Goal: Task Accomplishment & Management: Complete application form

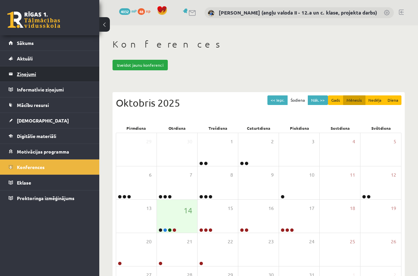
scroll to position [58, 0]
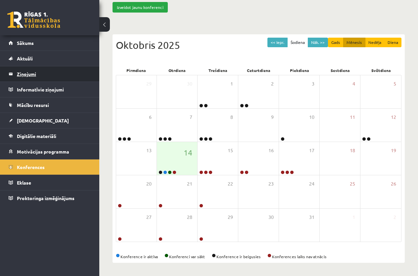
click at [23, 75] on legend "Ziņojumi 1" at bounding box center [54, 73] width 74 height 15
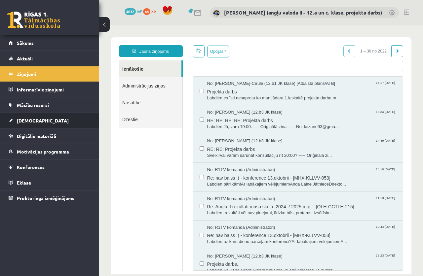
click at [25, 119] on span "[DEMOGRAPHIC_DATA]" at bounding box center [43, 121] width 52 height 6
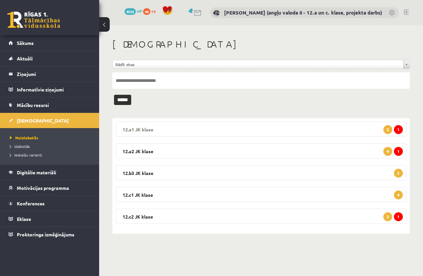
click at [226, 125] on legend "12.a1 JK klase 1 2" at bounding box center [261, 129] width 291 height 15
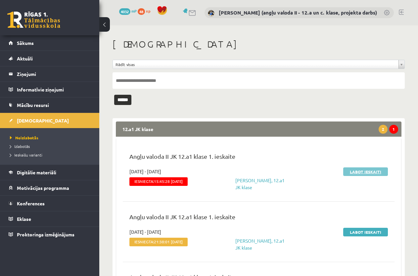
click at [363, 172] on link "Labot ieskaiti" at bounding box center [365, 172] width 45 height 9
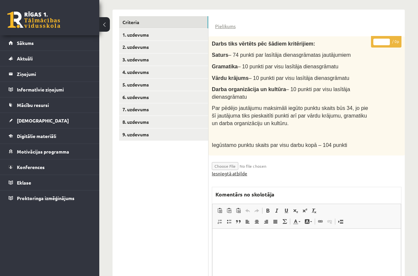
click at [233, 173] on link "Iesniegtā atbilde" at bounding box center [229, 173] width 35 height 7
click at [224, 173] on link "Iesniegtā atbilde" at bounding box center [229, 173] width 35 height 7
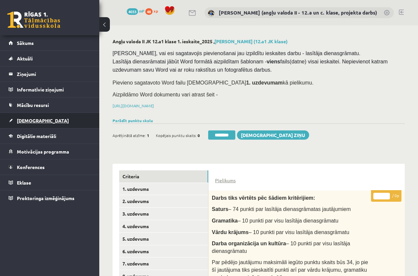
click at [32, 122] on span "[DEMOGRAPHIC_DATA]" at bounding box center [43, 121] width 52 height 6
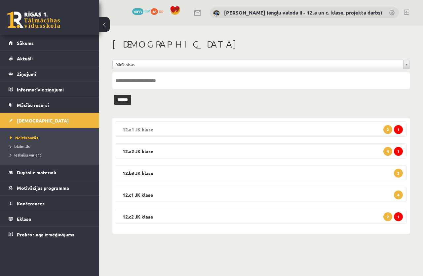
click at [250, 125] on legend "12.a1 JK klase 1 2" at bounding box center [261, 129] width 291 height 15
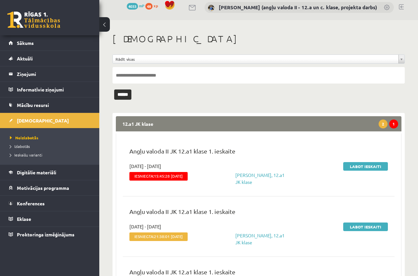
scroll to position [66, 0]
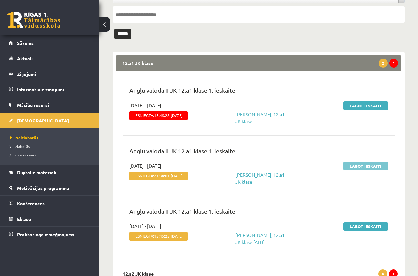
click at [353, 166] on link "Labot ieskaiti" at bounding box center [365, 166] width 45 height 9
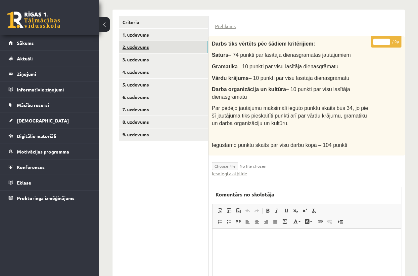
click at [141, 44] on link "2. uzdevums" at bounding box center [163, 47] width 89 height 12
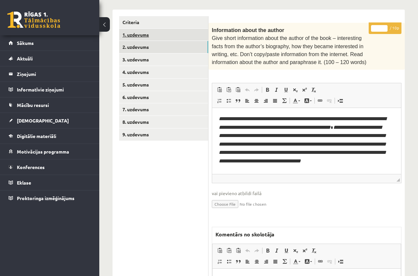
click at [145, 34] on link "1. uzdevums" at bounding box center [163, 35] width 89 height 12
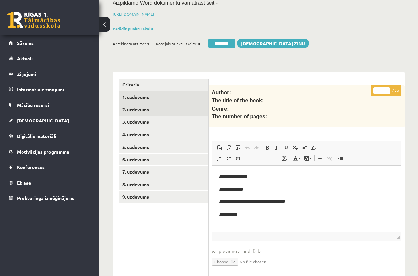
scroll to position [88, 0]
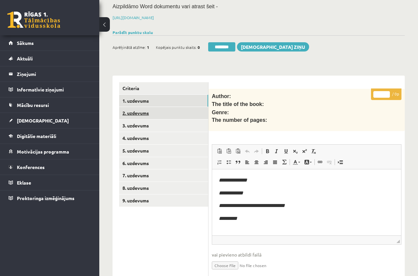
click at [148, 107] on link "2. uzdevums" at bounding box center [163, 113] width 89 height 12
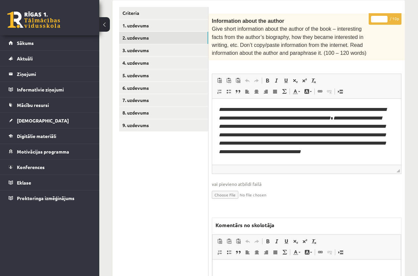
scroll to position [164, 0]
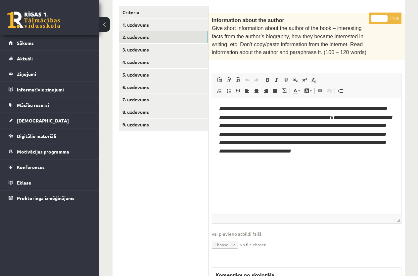
drag, startPoint x: 397, startPoint y: 167, endPoint x: 397, endPoint y: 223, distance: 56.5
click at [397, 222] on span "◢" at bounding box center [397, 220] width 3 height 3
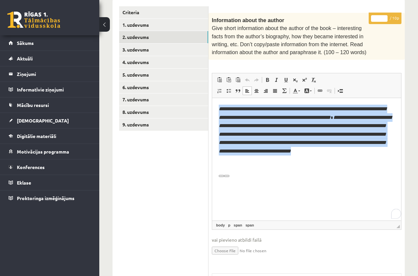
drag, startPoint x: 248, startPoint y: 173, endPoint x: 217, endPoint y: 111, distance: 69.3
click at [217, 111] on html "**********" at bounding box center [306, 140] width 189 height 84
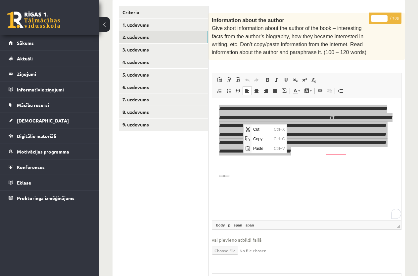
scroll to position [0, 0]
drag, startPoint x: 268, startPoint y: 139, endPoint x: 244, endPoint y: 193, distance: 59.2
click at [268, 139] on span "Copy" at bounding box center [261, 139] width 20 height 10
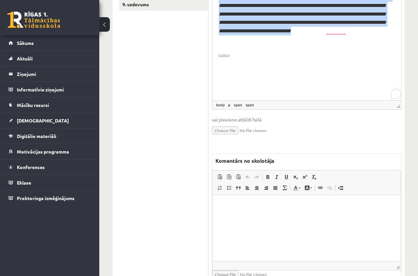
scroll to position [297, 0]
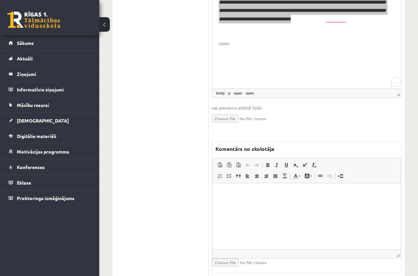
click at [231, 190] on p "Editor, wiswyg-editor-47433884860540-1760469056-76" at bounding box center [306, 193] width 175 height 7
drag, startPoint x: 242, startPoint y: 194, endPoint x: 226, endPoint y: 192, distance: 15.4
click at [226, 192] on p "********" at bounding box center [306, 193] width 175 height 7
click at [238, 196] on p "********" at bounding box center [306, 193] width 175 height 7
click at [242, 193] on p "********" at bounding box center [306, 193] width 175 height 7
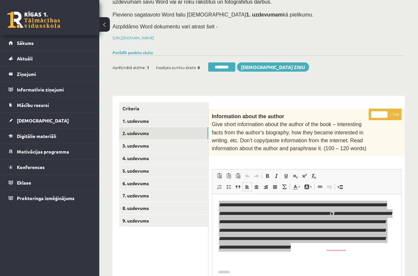
scroll to position [65, 0]
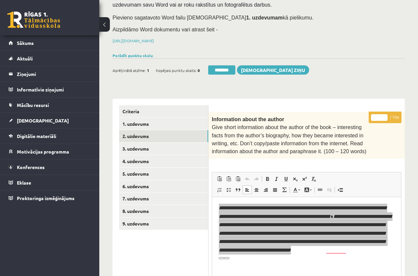
click at [376, 115] on input "*" at bounding box center [379, 117] width 17 height 7
type input "*"
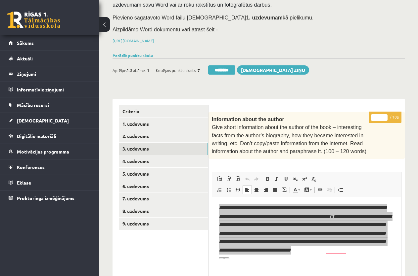
click at [149, 147] on link "3. uzdevums" at bounding box center [163, 149] width 89 height 12
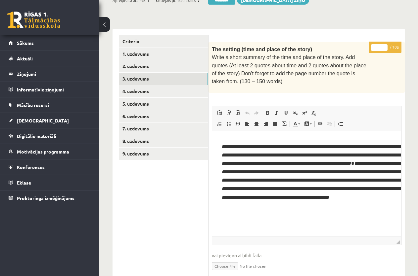
scroll to position [0, 0]
drag, startPoint x: 397, startPoint y: 200, endPoint x: 400, endPoint y: 279, distance: 78.7
click at [400, 141] on html "0 Dāvanas 4033 mP 48 xp Katrīne Laizāne (angļu valoda II - 12.a un c. klase, pr…" at bounding box center [209, 3] width 418 height 276
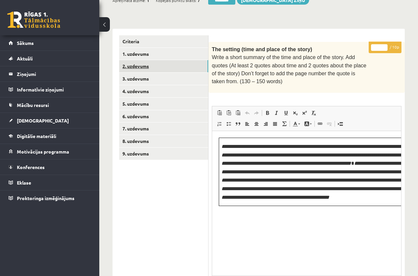
click at [149, 61] on link "2. uzdevums" at bounding box center [163, 66] width 89 height 12
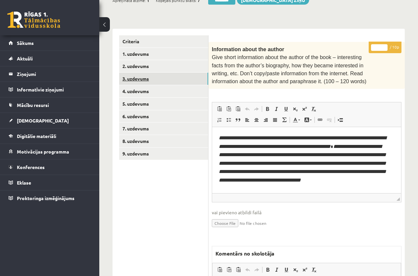
click at [147, 76] on link "3. uzdevums" at bounding box center [163, 79] width 89 height 12
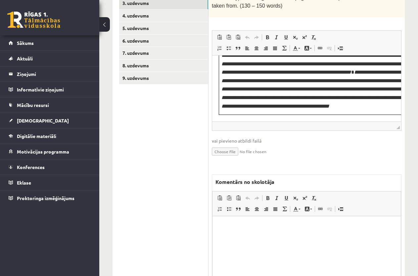
scroll to position [262, 0]
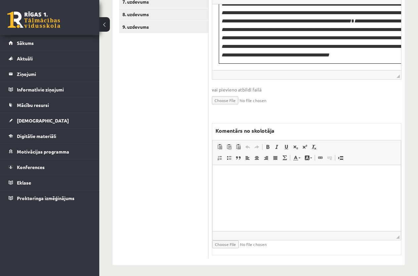
click at [239, 183] on html at bounding box center [306, 175] width 188 height 20
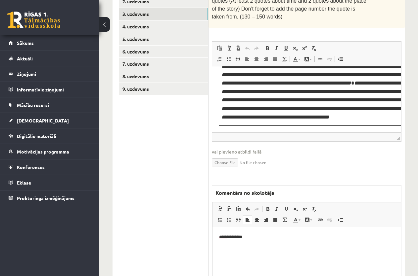
scroll to position [97, 0]
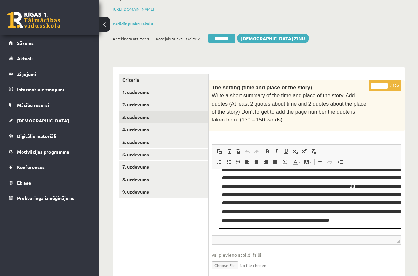
drag, startPoint x: 380, startPoint y: 84, endPoint x: 365, endPoint y: 85, distance: 15.6
click at [365, 85] on div "* / 10p The setting (time and place of the story) Write a short summary of the …" at bounding box center [306, 252] width 196 height 344
type input "*"
click at [148, 193] on link "9. uzdevums" at bounding box center [163, 192] width 89 height 12
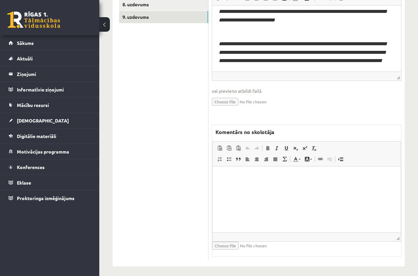
scroll to position [273, 0]
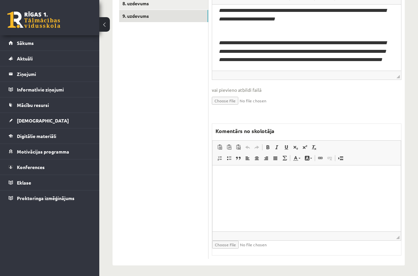
click at [234, 177] on p "Editor, wiswyg-editor-47434015080520-1760469185-56" at bounding box center [306, 175] width 175 height 7
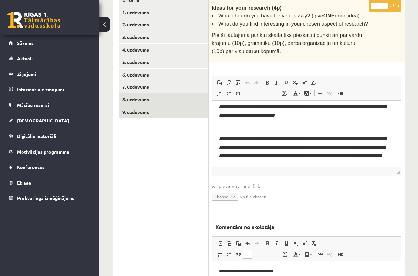
scroll to position [174, 0]
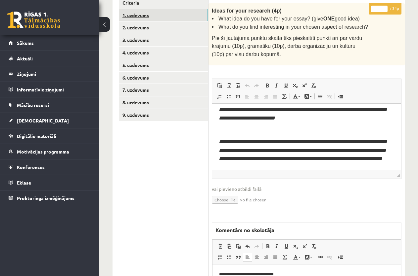
click at [141, 15] on link "1. uzdevums" at bounding box center [163, 15] width 89 height 12
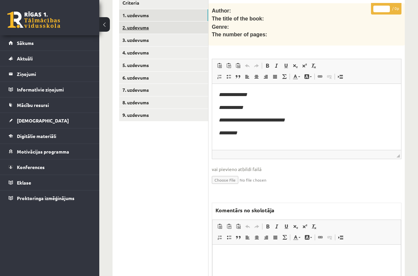
scroll to position [0, 0]
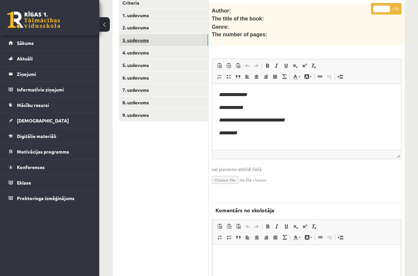
click at [149, 36] on link "3. uzdevums" at bounding box center [163, 40] width 89 height 12
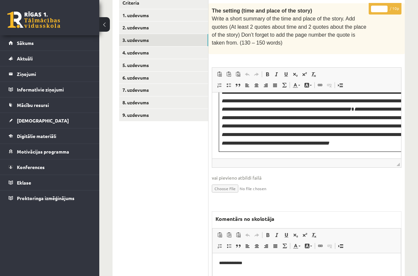
scroll to position [41, 0]
click at [145, 53] on link "4. uzdevums" at bounding box center [163, 53] width 89 height 12
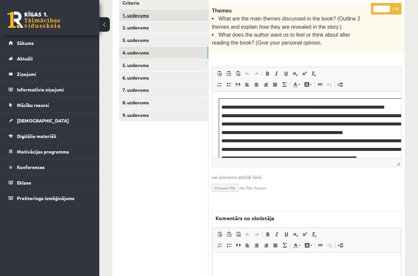
scroll to position [0, 0]
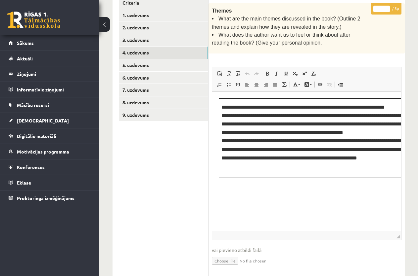
drag, startPoint x: 399, startPoint y: 160, endPoint x: 411, endPoint y: 230, distance: 70.4
click at [411, 233] on div "Angļu valoda II JK 12.a1 klase 1. ieskaite_2025 , Dagnija Druva (12.a1 JK klase…" at bounding box center [258, 146] width 318 height 588
click at [104, 22] on button at bounding box center [104, 24] width 11 height 15
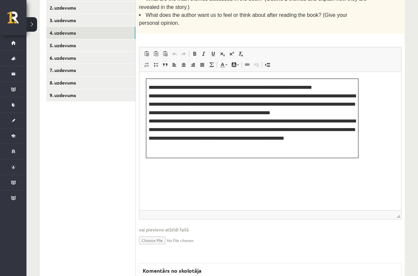
scroll to position [169, 0]
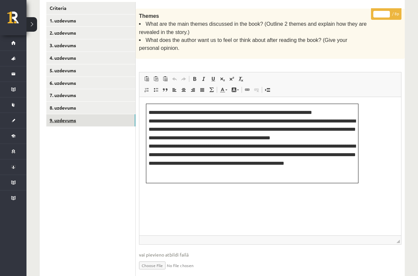
click at [75, 120] on link "9. uzdevums" at bounding box center [90, 120] width 89 height 12
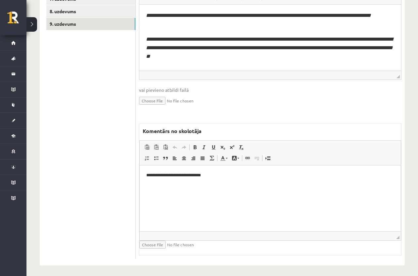
scroll to position [265, 0]
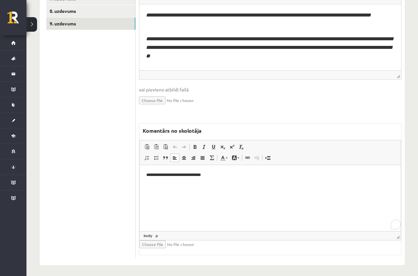
click at [219, 176] on p "**********" at bounding box center [270, 175] width 248 height 7
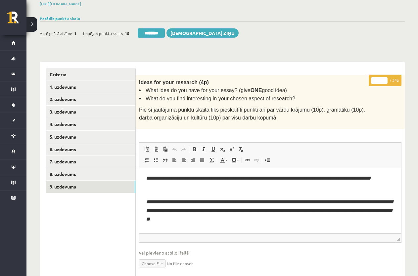
scroll to position [34, 0]
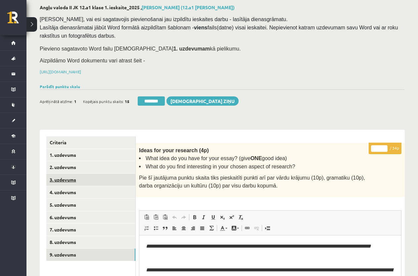
click at [65, 180] on link "3. uzdevums" at bounding box center [90, 180] width 89 height 12
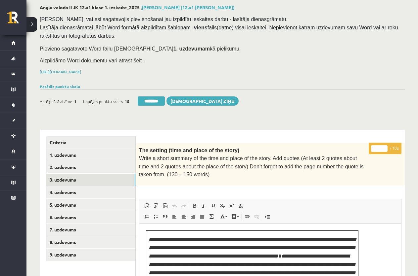
scroll to position [0, 0]
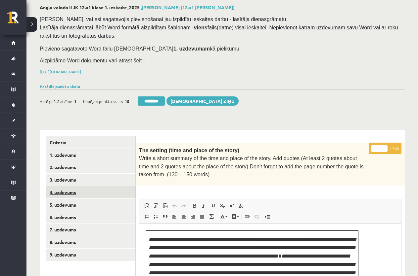
click at [59, 190] on link "4. uzdevums" at bounding box center [90, 192] width 89 height 12
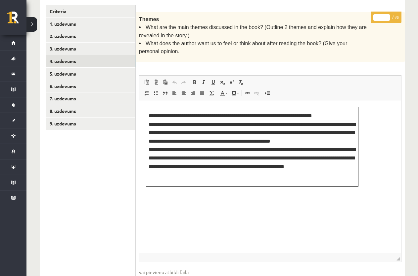
drag, startPoint x: 398, startPoint y: 169, endPoint x: 391, endPoint y: 256, distance: 86.9
click at [391, 256] on span "◢ Elements path" at bounding box center [269, 257] width 261 height 9
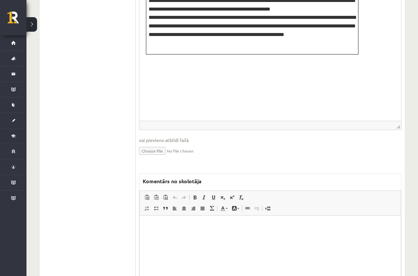
click at [173, 225] on p "Editor, wiswyg-editor-47433902771900-1760469263-327" at bounding box center [270, 225] width 248 height 7
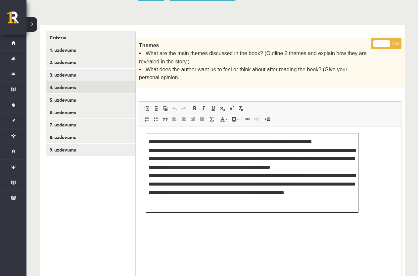
scroll to position [132, 0]
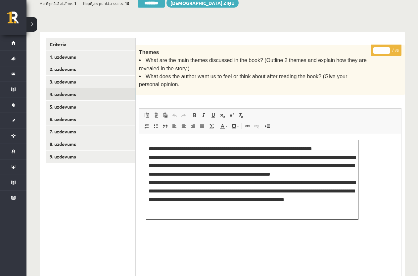
drag, startPoint x: 381, startPoint y: 50, endPoint x: 374, endPoint y: 49, distance: 7.0
click at [374, 49] on input "*" at bounding box center [381, 50] width 17 height 7
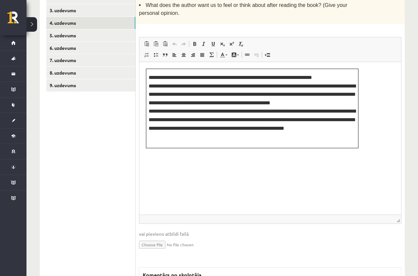
scroll to position [298, 0]
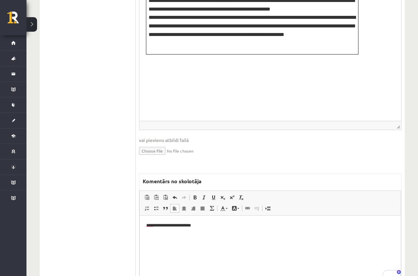
type input "*"
click at [219, 225] on p "**********" at bounding box center [270, 225] width 248 height 7
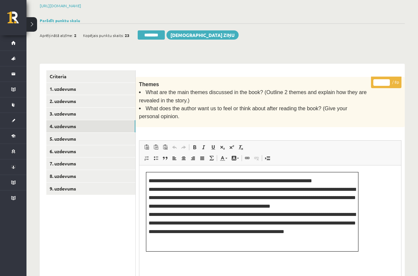
scroll to position [99, 0]
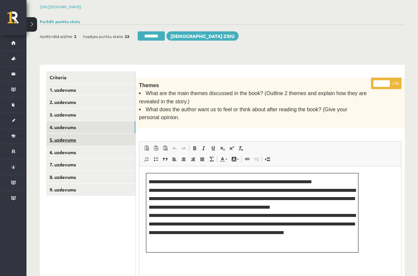
click at [73, 140] on link "5. uzdevums" at bounding box center [90, 140] width 89 height 12
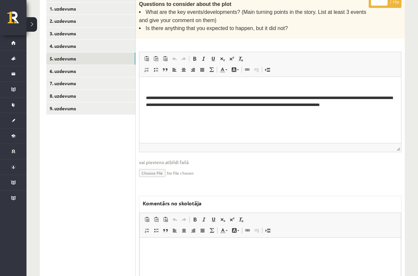
scroll to position [254, 0]
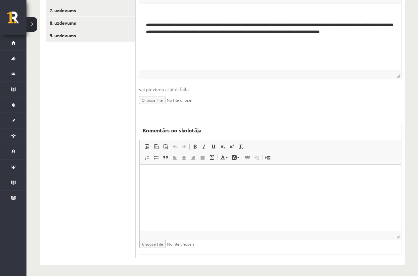
click at [194, 179] on html at bounding box center [270, 175] width 261 height 20
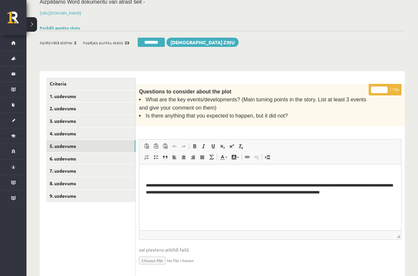
scroll to position [88, 0]
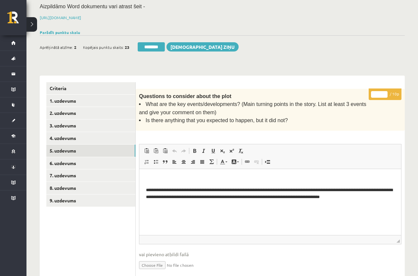
drag, startPoint x: 378, startPoint y: 93, endPoint x: 369, endPoint y: 93, distance: 9.3
click at [369, 93] on p "* / 10p" at bounding box center [384, 95] width 33 height 12
type input "*"
click at [83, 161] on link "6. uzdevums" at bounding box center [90, 163] width 89 height 12
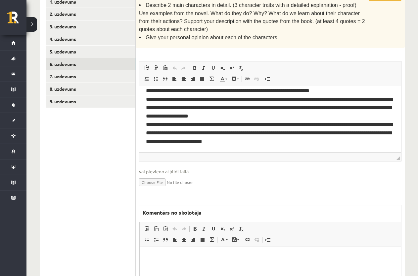
scroll to position [0, 0]
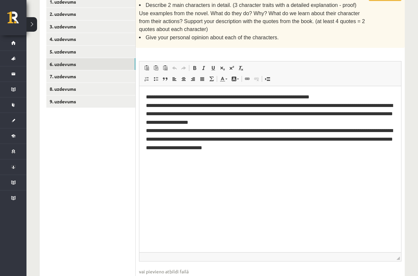
drag, startPoint x: 397, startPoint y: 155, endPoint x: 389, endPoint y: 256, distance: 100.8
click at [389, 256] on span "◢ Elements path" at bounding box center [269, 257] width 261 height 9
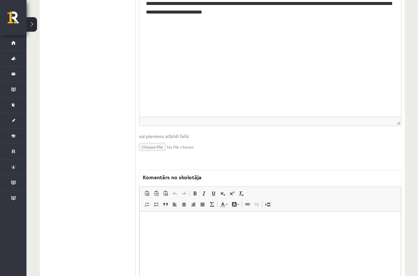
scroll to position [370, 0]
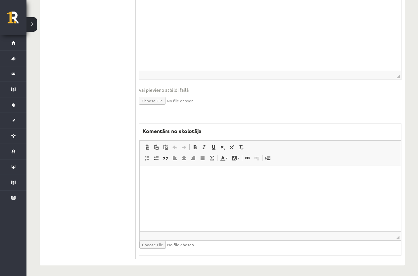
click at [209, 186] on html at bounding box center [270, 176] width 261 height 20
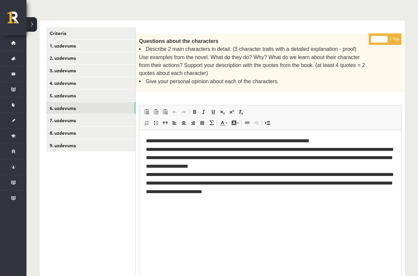
scroll to position [72, 0]
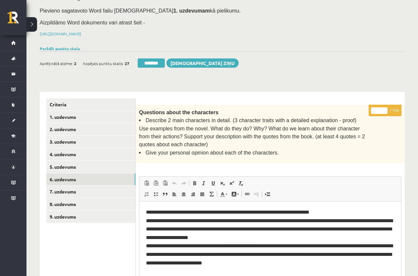
click at [373, 108] on input "*" at bounding box center [379, 110] width 17 height 7
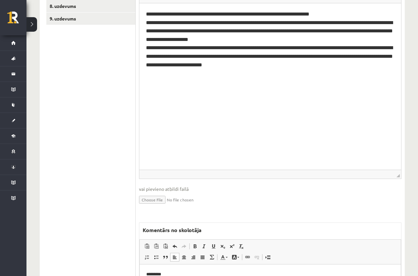
scroll to position [138, 0]
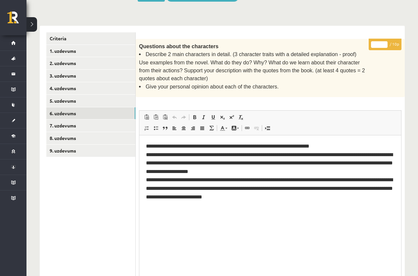
drag, startPoint x: 380, startPoint y: 44, endPoint x: 372, endPoint y: 43, distance: 8.7
click at [372, 43] on input "*" at bounding box center [379, 44] width 17 height 7
type input "*"
click at [91, 121] on link "7. uzdevums" at bounding box center [90, 126] width 89 height 12
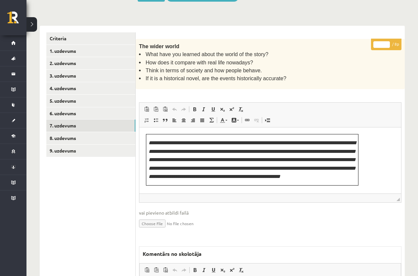
scroll to position [18, 0]
drag, startPoint x: 381, startPoint y: 44, endPoint x: 373, endPoint y: 44, distance: 8.6
click at [373, 44] on input "*" at bounding box center [381, 44] width 17 height 7
type input "*"
click at [74, 136] on link "8. uzdevums" at bounding box center [90, 138] width 89 height 12
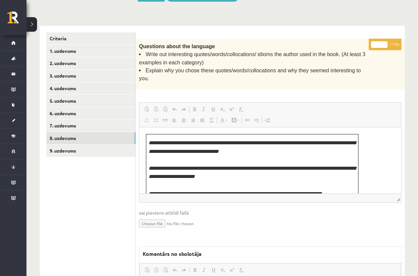
scroll to position [0, 0]
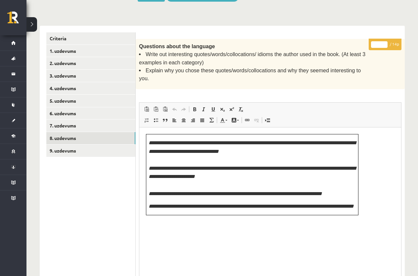
drag, startPoint x: 398, startPoint y: 190, endPoint x: 388, endPoint y: 273, distance: 83.2
click at [388, 276] on span "◢ Elements path" at bounding box center [269, 280] width 261 height 9
drag, startPoint x: 379, startPoint y: 44, endPoint x: 371, endPoint y: 44, distance: 7.9
click at [371, 44] on input "*" at bounding box center [379, 44] width 17 height 7
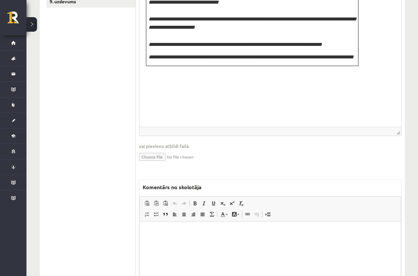
scroll to position [336, 0]
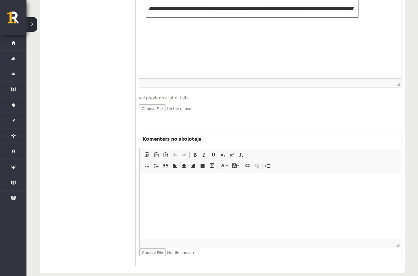
type input "*"
click at [190, 189] on html at bounding box center [270, 183] width 261 height 20
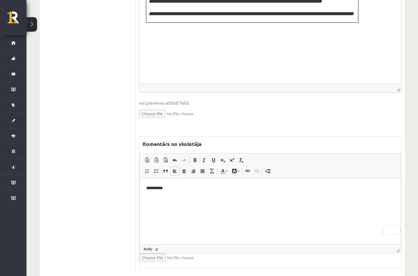
scroll to position [171, 0]
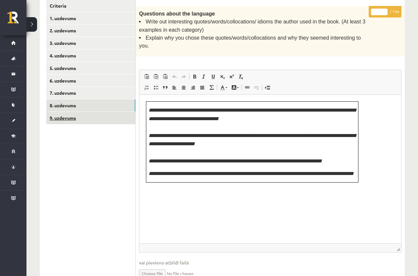
click at [71, 116] on link "9. uzdevums" at bounding box center [90, 118] width 89 height 12
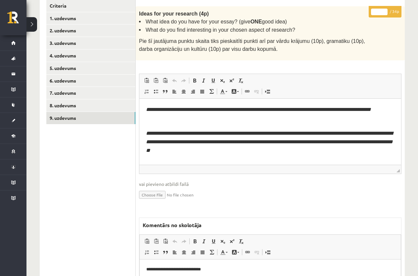
scroll to position [0, 0]
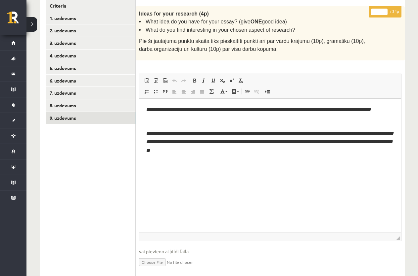
drag, startPoint x: 399, startPoint y: 168, endPoint x: 398, endPoint y: 248, distance: 80.7
click at [398, 240] on span "◢" at bounding box center [397, 238] width 3 height 3
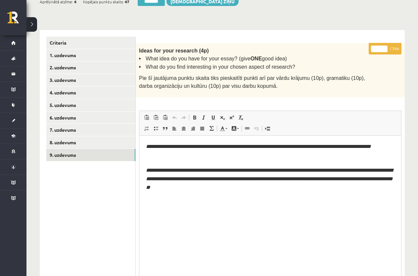
scroll to position [138, 0]
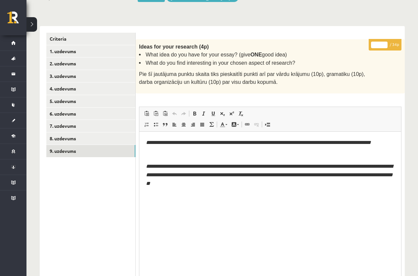
drag, startPoint x: 380, startPoint y: 43, endPoint x: 386, endPoint y: 73, distance: 31.1
click at [386, 73] on div "* / 34p Ideas for your research (4p) What idea do you have for your essay? (giv…" at bounding box center [270, 253] width 269 height 428
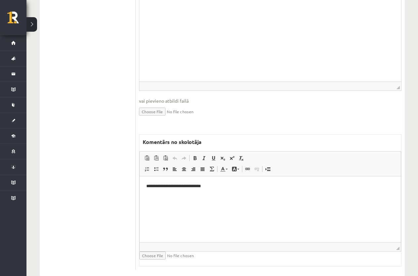
scroll to position [336, 0]
click at [218, 187] on p "**********" at bounding box center [270, 184] width 248 height 7
click at [217, 189] on body "**********" at bounding box center [270, 190] width 248 height 18
click at [216, 184] on p "**********" at bounding box center [270, 184] width 248 height 7
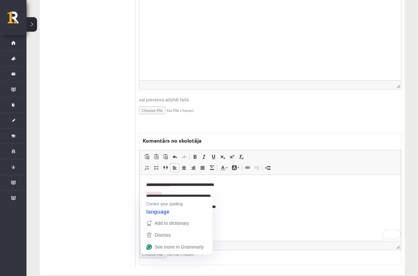
click at [157, 195] on p "**********" at bounding box center [270, 196] width 248 height 7
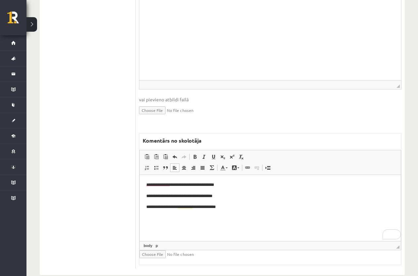
click at [234, 207] on p "**********" at bounding box center [270, 207] width 248 height 7
click at [232, 206] on p "**********" at bounding box center [270, 207] width 248 height 7
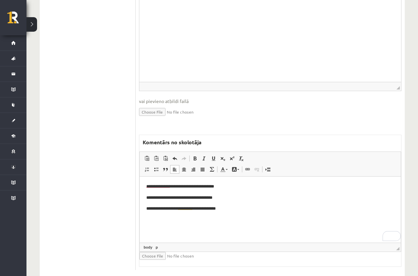
scroll to position [346, 0]
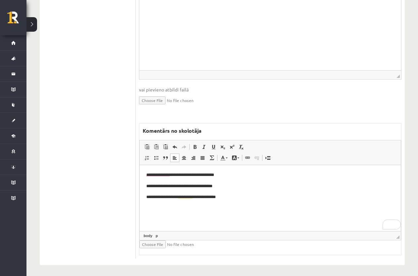
click at [234, 197] on p "**********" at bounding box center [270, 197] width 248 height 7
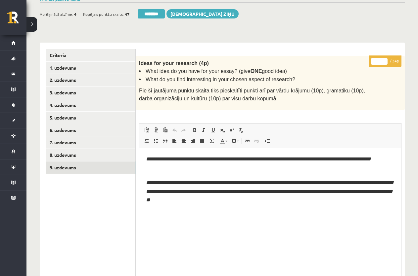
scroll to position [0, 0]
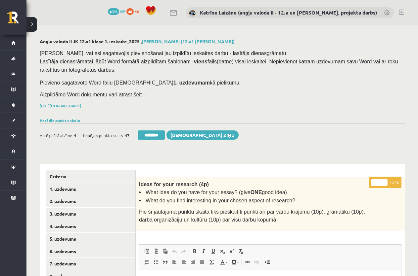
drag, startPoint x: 379, startPoint y: 181, endPoint x: 367, endPoint y: 181, distance: 11.9
type input "**"
click at [74, 246] on link "6. uzdevums" at bounding box center [90, 252] width 89 height 12
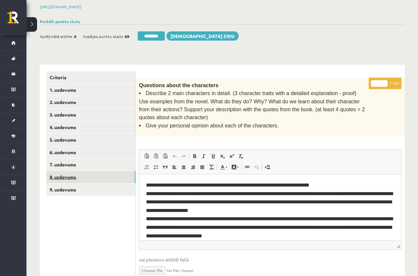
click at [72, 177] on link "8. uzdevums" at bounding box center [90, 177] width 89 height 12
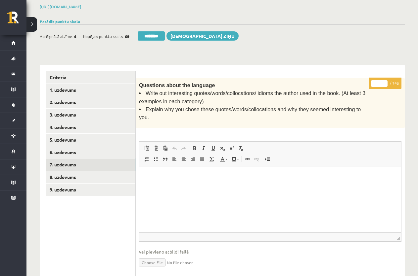
click at [68, 164] on link "7. uzdevums" at bounding box center [90, 165] width 89 height 12
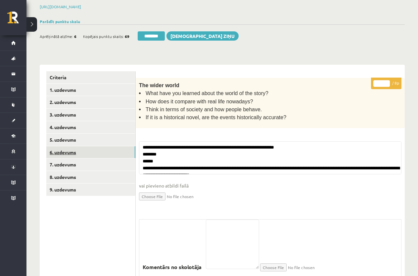
click at [68, 152] on link "6. uzdevums" at bounding box center [90, 152] width 89 height 12
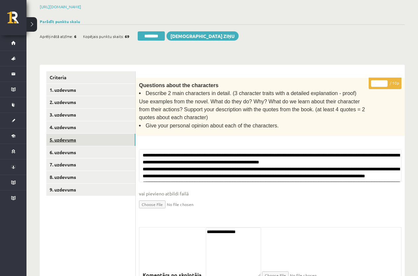
click at [68, 138] on link "5. uzdevums" at bounding box center [90, 140] width 89 height 12
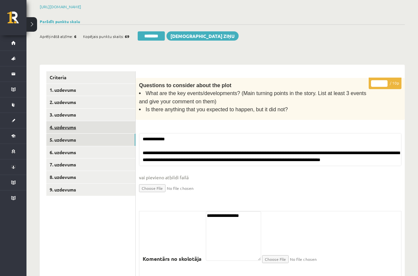
click at [73, 123] on link "4. uzdevums" at bounding box center [90, 127] width 89 height 12
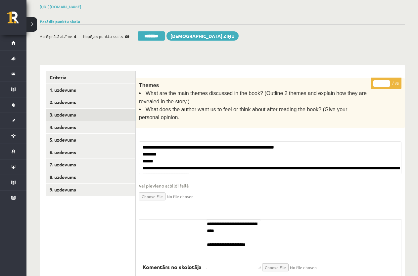
click at [70, 113] on link "3. uzdevums" at bounding box center [90, 115] width 89 height 12
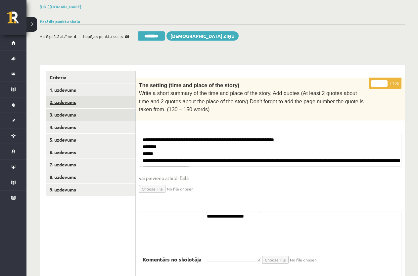
click at [71, 99] on link "2. uzdevums" at bounding box center [90, 102] width 89 height 12
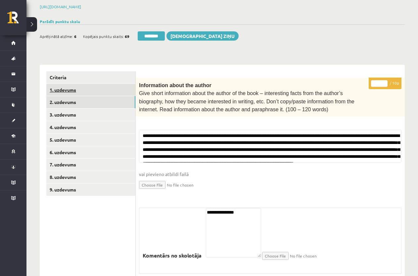
click at [71, 85] on link "1. uzdevums" at bounding box center [90, 90] width 89 height 12
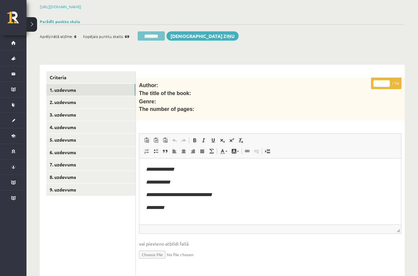
click at [150, 33] on input "********" at bounding box center [151, 35] width 27 height 9
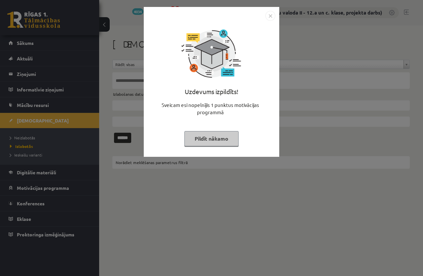
drag, startPoint x: 220, startPoint y: 136, endPoint x: 183, endPoint y: 134, distance: 36.7
click at [219, 135] on button "Pildīt nākamo" at bounding box center [211, 138] width 54 height 15
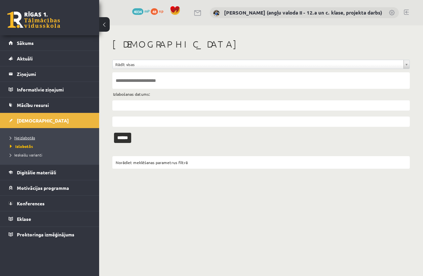
click at [24, 136] on span "Neizlabotās" at bounding box center [22, 137] width 25 height 5
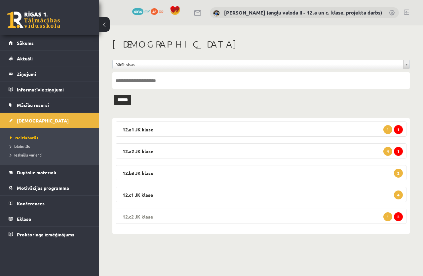
click at [235, 214] on legend "12.c2 JK klase 2 1" at bounding box center [261, 216] width 291 height 15
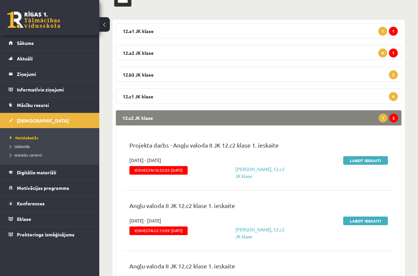
scroll to position [99, 0]
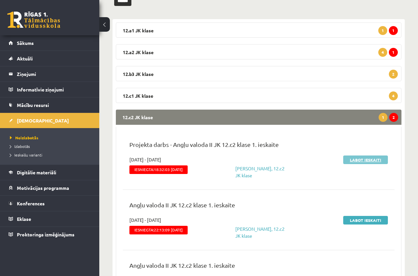
click at [363, 159] on link "Labot ieskaiti" at bounding box center [365, 160] width 45 height 9
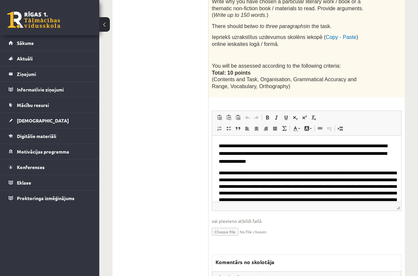
scroll to position [331, 0]
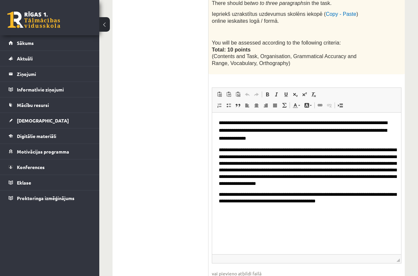
drag, startPoint x: 398, startPoint y: 178, endPoint x: 401, endPoint y: 254, distance: 75.8
click at [401, 254] on div "* / 10p Before writing, please read the material "MĀCĪBU MATERIĀLI" carefully. …" at bounding box center [306, 200] width 196 height 485
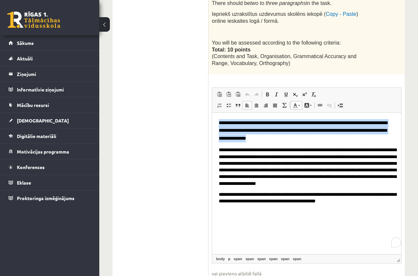
drag, startPoint x: 285, startPoint y: 138, endPoint x: 209, endPoint y: 121, distance: 78.6
click at [212, 121] on html "**********" at bounding box center [306, 161] width 189 height 99
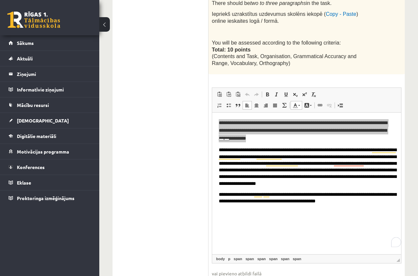
scroll to position [0, 0]
drag, startPoint x: 291, startPoint y: 125, endPoint x: 261, endPoint y: 134, distance: 30.2
click at [261, 134] on span "Copy" at bounding box center [263, 138] width 20 height 10
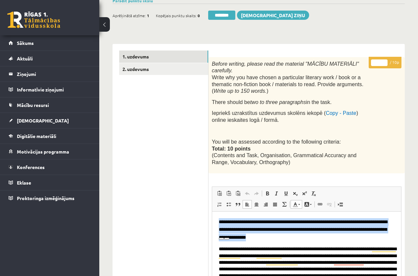
scroll to position [132, 0]
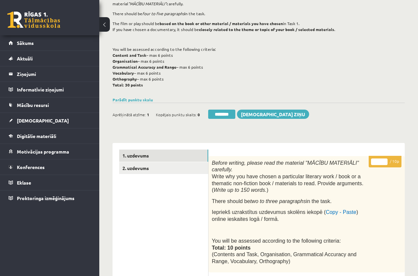
click at [375, 161] on input "*" at bounding box center [379, 162] width 17 height 7
type input "**"
click at [152, 169] on link "2. uzdevums" at bounding box center [163, 168] width 89 height 12
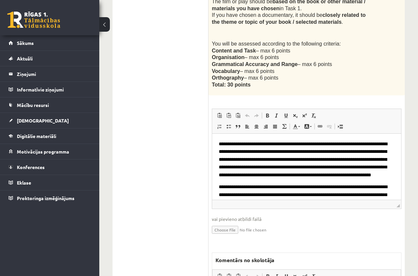
scroll to position [430, 0]
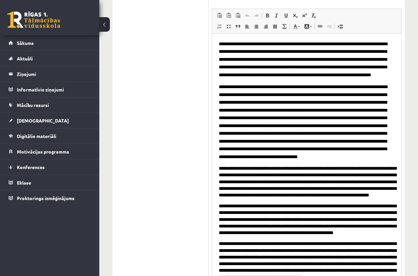
drag, startPoint x: 399, startPoint y: 105, endPoint x: 411, endPoint y: 287, distance: 182.2
click at [101, 25] on button at bounding box center [104, 24] width 11 height 15
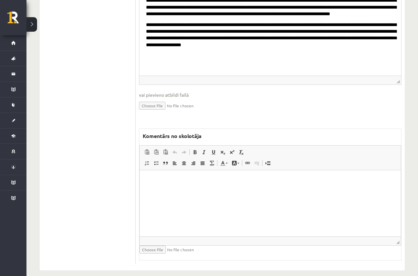
scroll to position [624, 0]
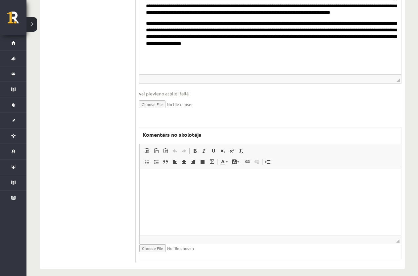
click at [202, 189] on html at bounding box center [270, 179] width 261 height 20
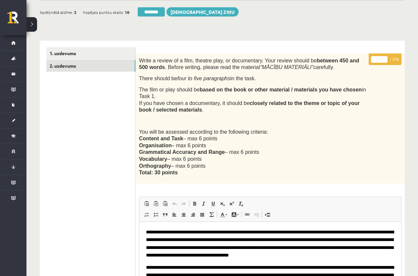
scroll to position [228, 0]
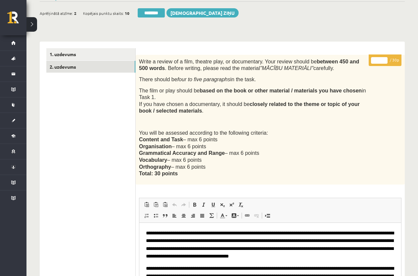
click at [374, 61] on input "*" at bounding box center [379, 60] width 17 height 7
type input "**"
click at [57, 64] on link "2. uzdevums" at bounding box center [90, 67] width 89 height 12
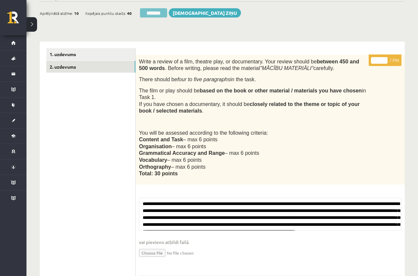
click at [160, 10] on input "********" at bounding box center [153, 12] width 27 height 9
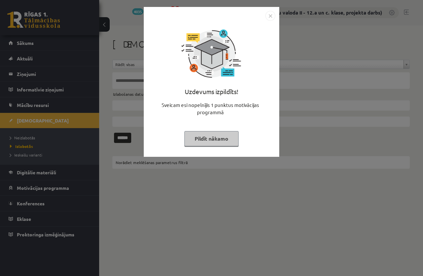
click at [212, 139] on button "Pildīt nākamo" at bounding box center [211, 138] width 54 height 15
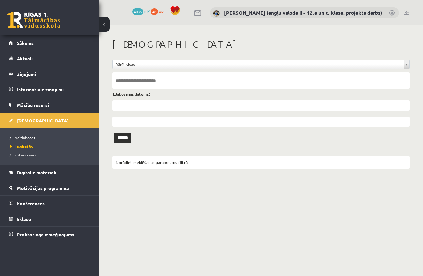
click at [17, 137] on span "Neizlabotās" at bounding box center [22, 137] width 25 height 5
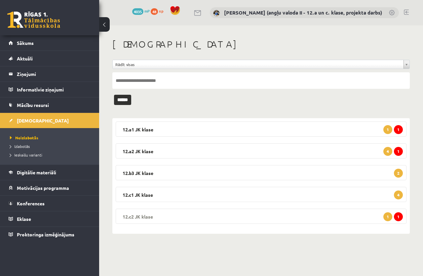
click at [219, 216] on legend "12.c2 JK klase 1 1" at bounding box center [261, 216] width 291 height 15
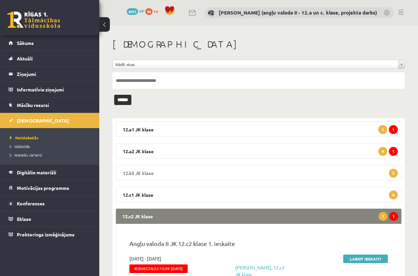
scroll to position [99, 0]
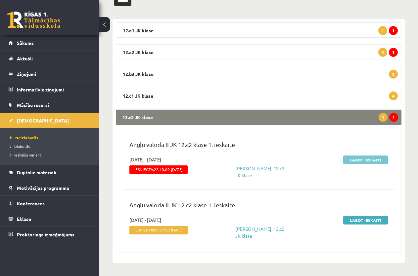
click at [368, 158] on link "Labot ieskaiti" at bounding box center [365, 160] width 45 height 9
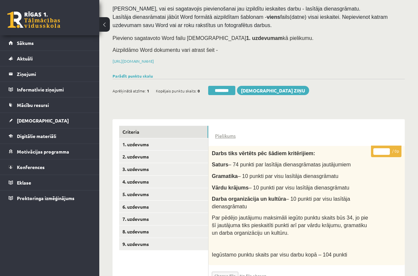
scroll to position [132, 0]
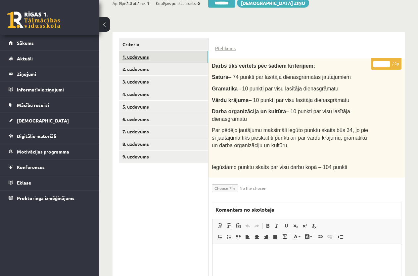
click at [150, 55] on link "1. uzdevums" at bounding box center [163, 57] width 89 height 12
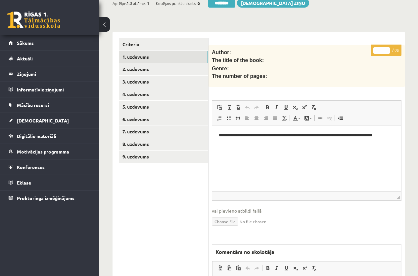
scroll to position [0, 0]
click at [288, 142] on p "**********" at bounding box center [307, 139] width 176 height 14
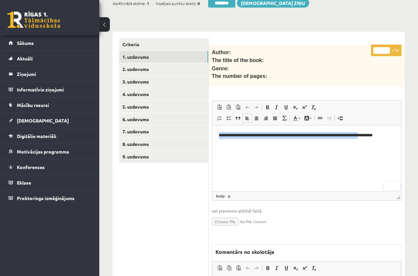
drag, startPoint x: 217, startPoint y: 136, endPoint x: 265, endPoint y: 141, distance: 48.9
click at [270, 143] on html "**********" at bounding box center [306, 139] width 189 height 27
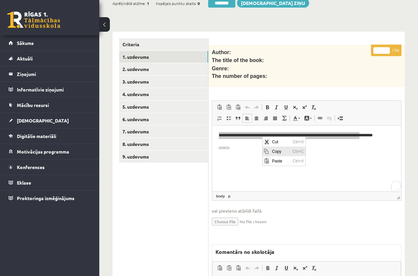
click at [276, 150] on span "Copy" at bounding box center [280, 152] width 20 height 10
copy p "**********"
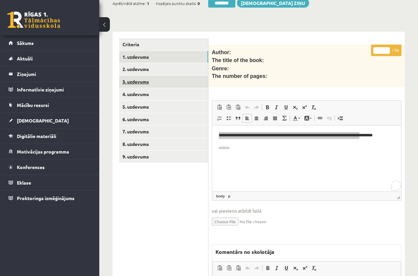
click at [139, 80] on link "3. uzdevums" at bounding box center [163, 82] width 89 height 12
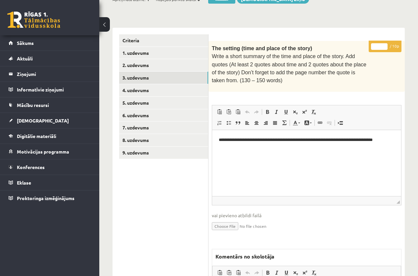
scroll to position [262, 0]
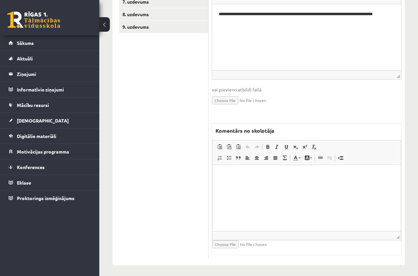
click at [234, 176] on p "To enrich screen reader interactions, please activate Accessibility in Grammarl…" at bounding box center [306, 175] width 175 height 7
click at [253, 177] on span "Paste" at bounding box center [252, 179] width 20 height 10
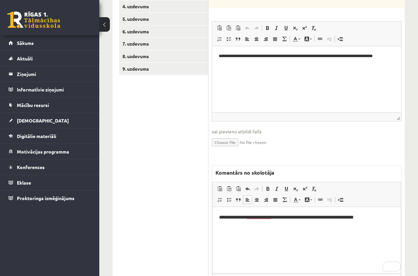
scroll to position [163, 0]
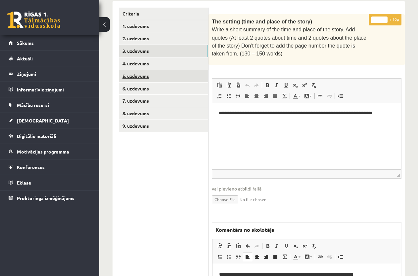
click at [142, 75] on link "5. uzdevums" at bounding box center [163, 76] width 89 height 12
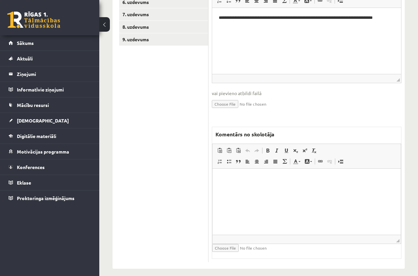
scroll to position [254, 0]
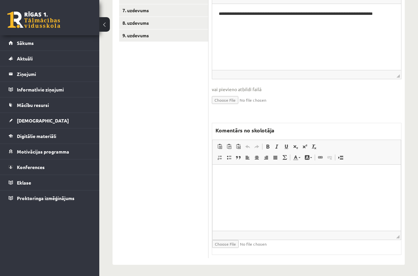
click at [247, 181] on html at bounding box center [306, 175] width 188 height 20
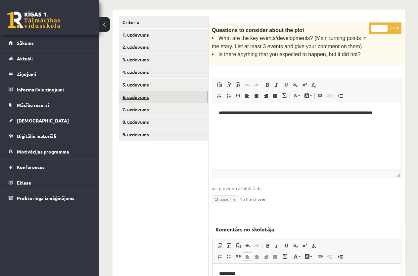
click at [138, 95] on link "6. uzdevums" at bounding box center [163, 97] width 89 height 12
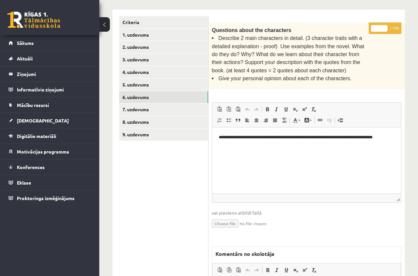
scroll to position [277, 0]
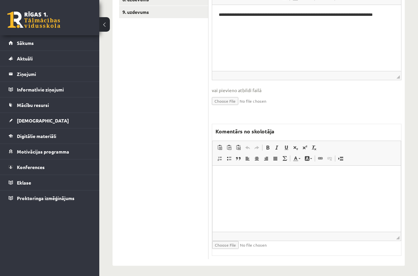
click at [246, 172] on p "To enrich screen reader interactions, please activate Accessibility in Grammarl…" at bounding box center [306, 175] width 175 height 7
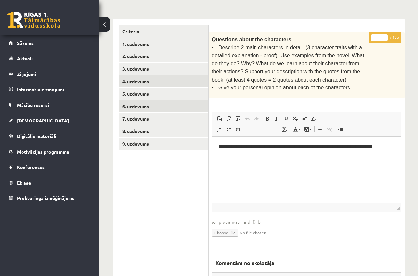
scroll to position [145, 0]
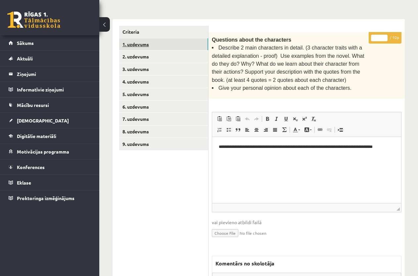
click at [135, 43] on link "1. uzdevums" at bounding box center [163, 44] width 89 height 12
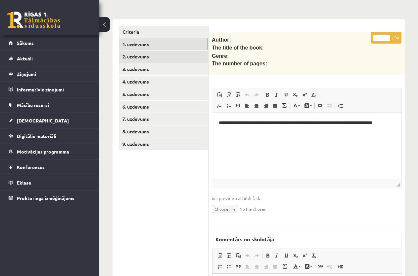
scroll to position [0, 0]
click at [140, 53] on link "2. uzdevums" at bounding box center [163, 57] width 89 height 12
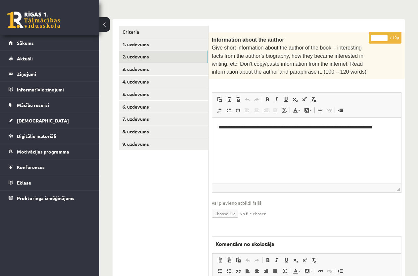
click at [375, 35] on input "*" at bounding box center [379, 38] width 17 height 7
type input "**"
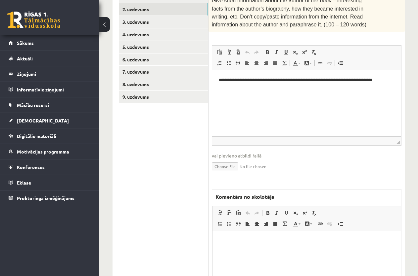
scroll to position [93, 0]
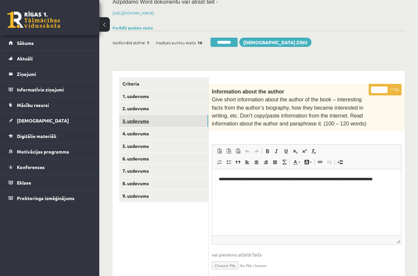
click at [148, 119] on link "3. uzdevums" at bounding box center [163, 121] width 89 height 12
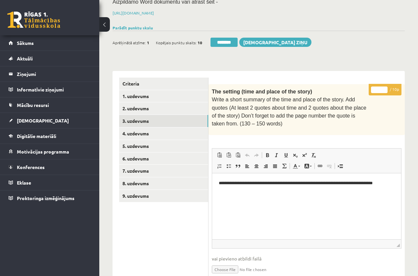
scroll to position [0, 0]
drag, startPoint x: 381, startPoint y: 88, endPoint x: 370, endPoint y: 88, distance: 10.9
click at [370, 88] on p "* / 10p" at bounding box center [384, 90] width 33 height 12
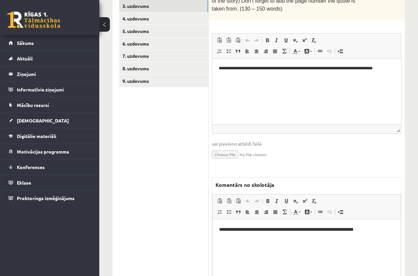
scroll to position [126, 0]
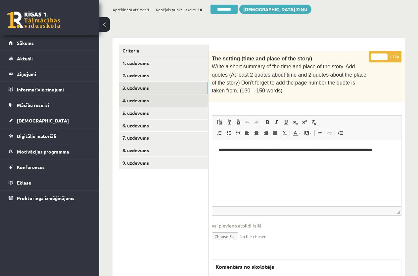
type input "*"
click at [142, 99] on link "4. uzdevums" at bounding box center [163, 101] width 89 height 12
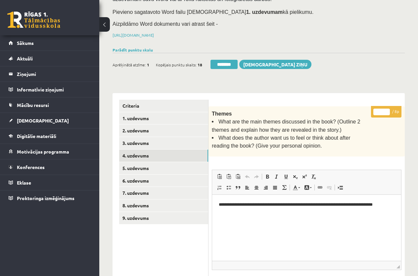
scroll to position [63, 0]
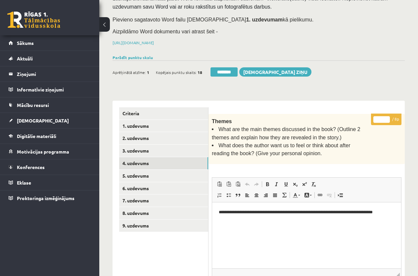
drag, startPoint x: 377, startPoint y: 117, endPoint x: 383, endPoint y: 115, distance: 6.5
click at [383, 116] on input "*" at bounding box center [381, 119] width 17 height 7
type input "*"
click at [140, 171] on link "5. uzdevums" at bounding box center [163, 176] width 89 height 12
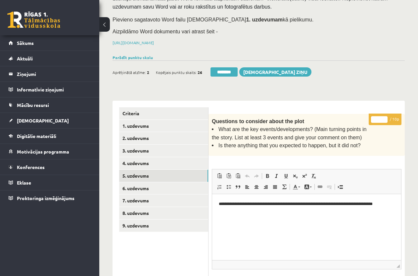
scroll to position [0, 0]
drag, startPoint x: 371, startPoint y: 117, endPoint x: 365, endPoint y: 117, distance: 5.6
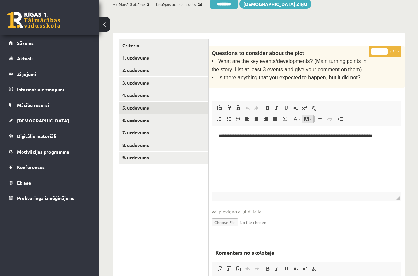
scroll to position [129, 0]
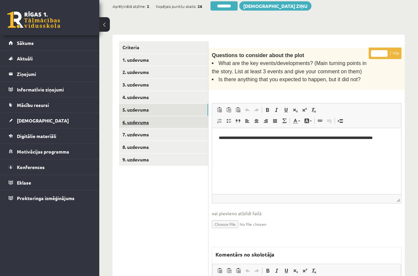
type input "*"
click at [146, 118] on link "6. uzdevums" at bounding box center [163, 122] width 89 height 12
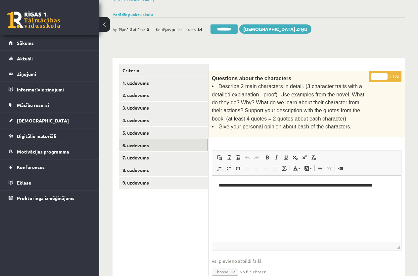
scroll to position [96, 0]
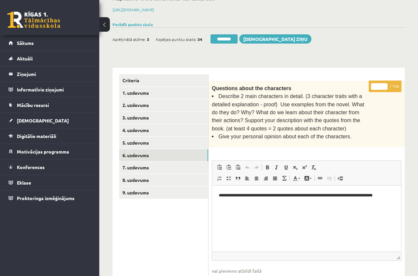
drag, startPoint x: 375, startPoint y: 86, endPoint x: 381, endPoint y: 85, distance: 6.3
click at [381, 85] on input "*" at bounding box center [379, 86] width 17 height 7
type input "*"
click at [136, 165] on link "7. uzdevums" at bounding box center [163, 168] width 89 height 12
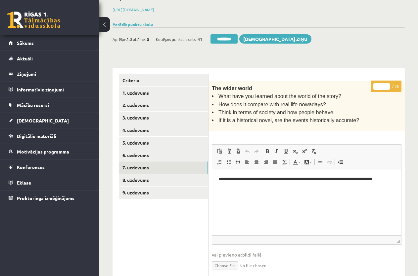
scroll to position [0, 0]
drag, startPoint x: 383, startPoint y: 84, endPoint x: 372, endPoint y: 82, distance: 11.7
click at [372, 82] on p "* / 8p" at bounding box center [386, 87] width 30 height 12
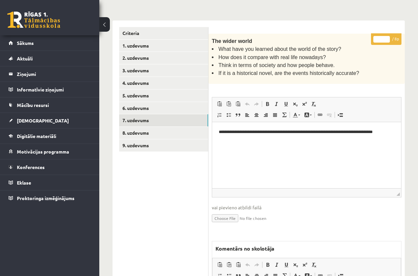
scroll to position [228, 0]
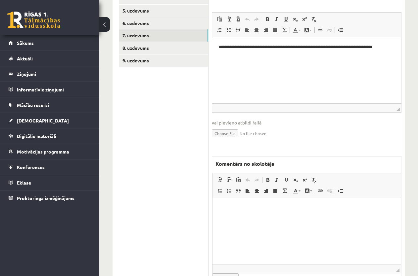
type input "*"
click at [244, 208] on p "Editor, wiswyg-editor-47433812502700-1760470430-575" at bounding box center [306, 208] width 175 height 7
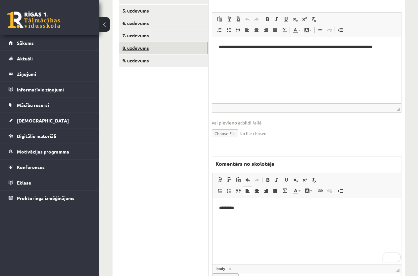
click at [138, 46] on link "8. uzdevums" at bounding box center [163, 48] width 89 height 12
click at [260, 212] on html at bounding box center [306, 208] width 188 height 20
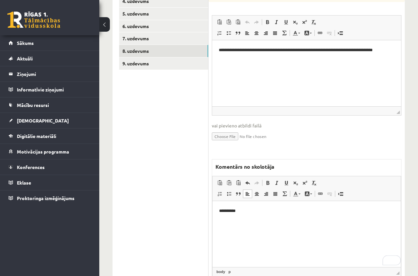
scroll to position [228, 0]
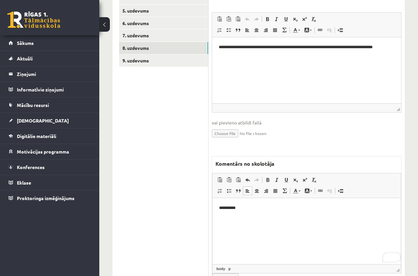
click at [238, 206] on p "**********" at bounding box center [306, 208] width 175 height 7
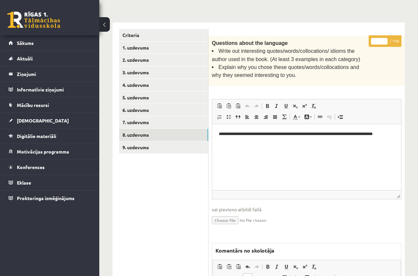
scroll to position [129, 0]
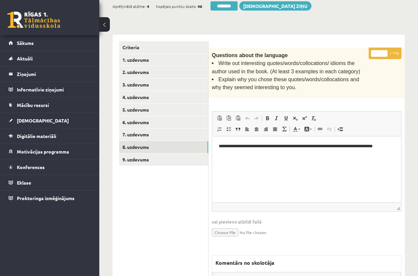
drag, startPoint x: 379, startPoint y: 51, endPoint x: 371, endPoint y: 49, distance: 8.3
click at [371, 49] on p "* / 14p" at bounding box center [384, 54] width 33 height 12
type input "*"
click at [145, 156] on link "9. uzdevums" at bounding box center [163, 160] width 89 height 12
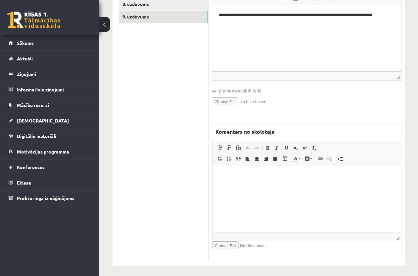
scroll to position [273, 0]
click at [240, 178] on p "Editor, wiswyg-editor-47433906530880-1760470484-58" at bounding box center [306, 175] width 175 height 7
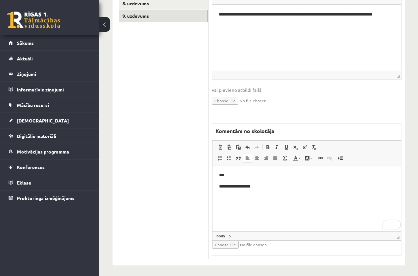
click at [234, 196] on html "**********" at bounding box center [306, 181] width 188 height 31
click at [257, 187] on p "**********" at bounding box center [306, 186] width 175 height 7
click at [289, 196] on p "**********" at bounding box center [306, 197] width 175 height 7
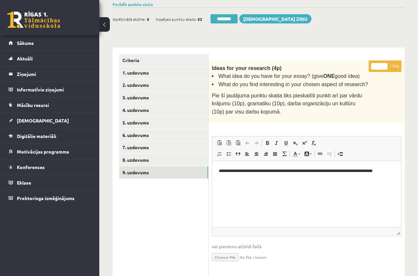
scroll to position [108, 0]
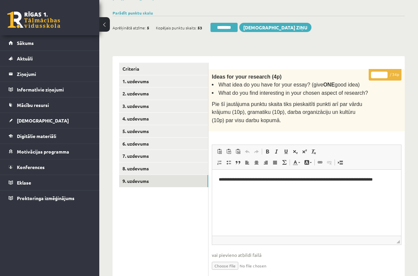
click at [378, 74] on input "*" at bounding box center [379, 75] width 17 height 7
type input "**"
click at [144, 166] on link "8. uzdevums" at bounding box center [163, 169] width 89 height 12
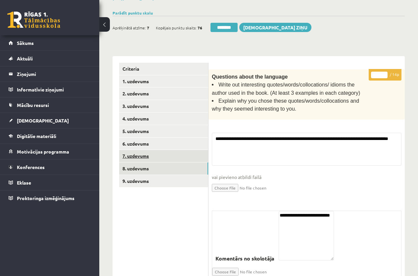
click at [141, 153] on link "7. uzdevums" at bounding box center [163, 156] width 89 height 12
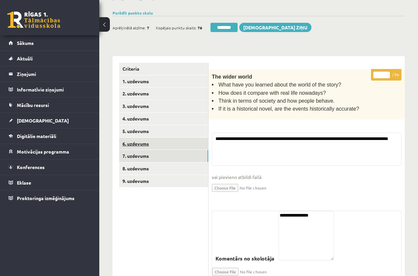
click at [141, 140] on link "6. uzdevums" at bounding box center [163, 144] width 89 height 12
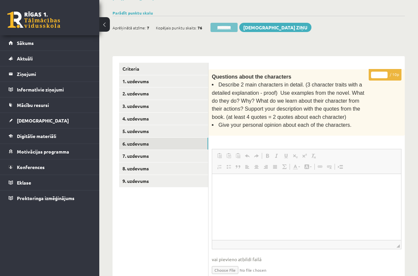
click at [226, 23] on input "********" at bounding box center [223, 27] width 27 height 9
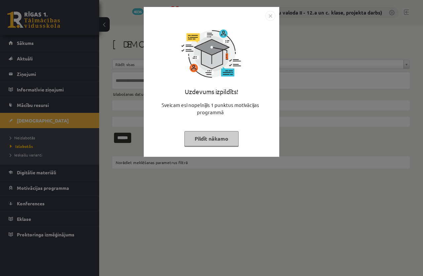
click at [209, 135] on button "Pildīt nākamo" at bounding box center [211, 138] width 54 height 15
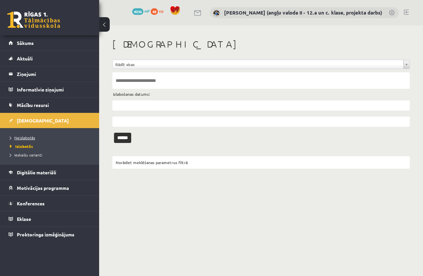
click at [30, 137] on span "Neizlabotās" at bounding box center [22, 137] width 25 height 5
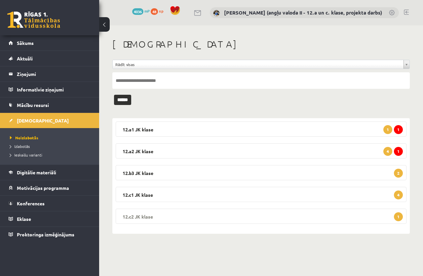
click at [262, 218] on legend "12.c2 JK klase 1" at bounding box center [261, 216] width 291 height 15
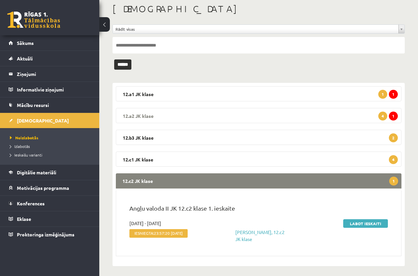
scroll to position [39, 0]
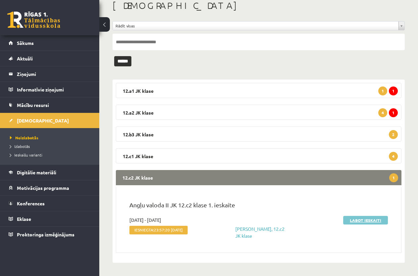
click at [368, 219] on link "Labot ieskaiti" at bounding box center [365, 220] width 45 height 9
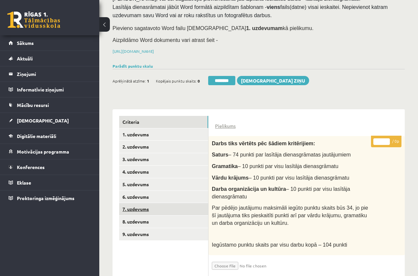
scroll to position [15, 0]
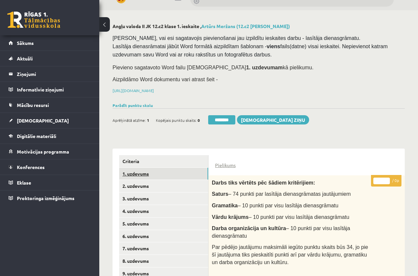
click at [149, 172] on link "1. uzdevums" at bounding box center [163, 174] width 89 height 12
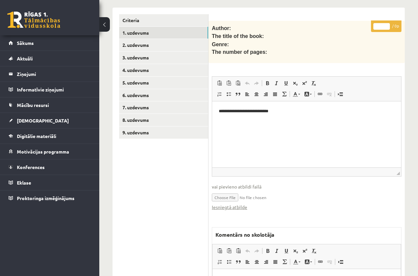
scroll to position [168, 0]
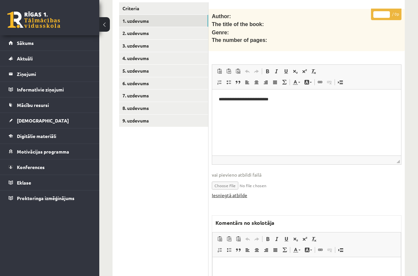
click at [241, 193] on link "Iesniegtā atbilde" at bounding box center [229, 195] width 35 height 7
click at [147, 42] on link "3. uzdevums" at bounding box center [163, 46] width 89 height 12
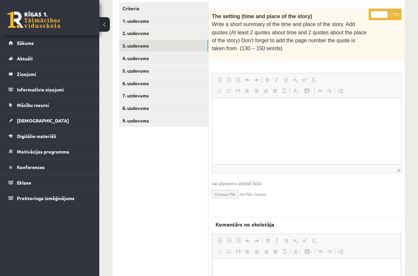
scroll to position [0, 0]
drag, startPoint x: 376, startPoint y: 12, endPoint x: 381, endPoint y: 14, distance: 5.6
click at [381, 14] on input "*" at bounding box center [379, 14] width 17 height 7
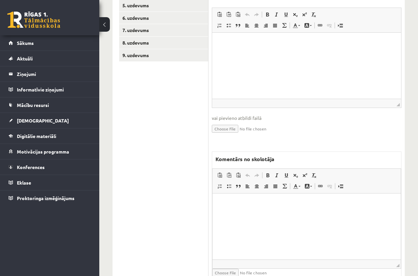
scroll to position [262, 0]
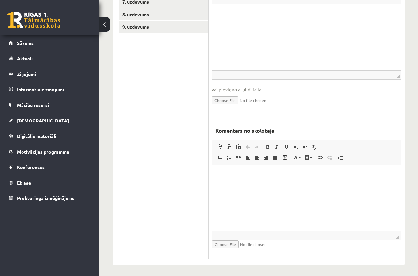
type input "*"
drag, startPoint x: 229, startPoint y: 180, endPoint x: 228, endPoint y: 185, distance: 5.7
click at [228, 185] on html at bounding box center [306, 175] width 188 height 20
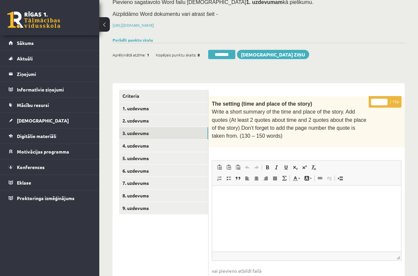
scroll to position [64, 0]
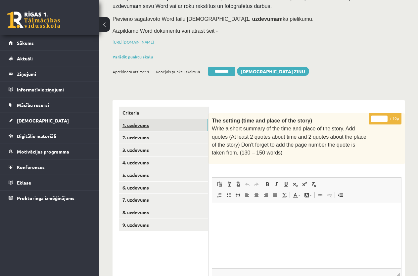
click at [145, 121] on link "1. uzdevums" at bounding box center [163, 125] width 89 height 12
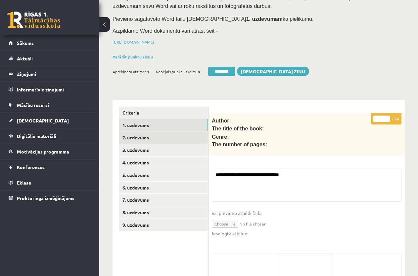
click at [147, 132] on link "2. uzdevums" at bounding box center [163, 138] width 89 height 12
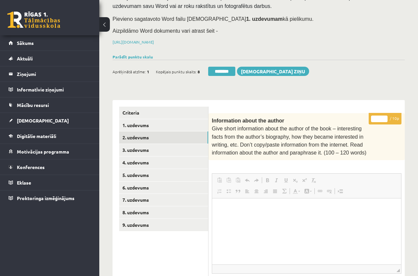
scroll to position [0, 0]
click at [376, 116] on input "*" at bounding box center [379, 119] width 17 height 7
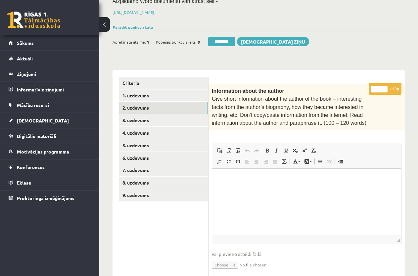
scroll to position [93, 0]
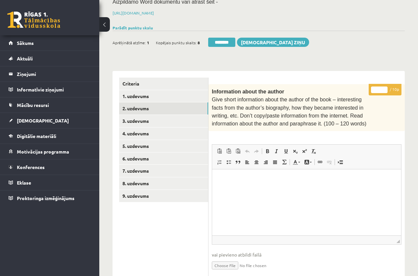
click at [375, 89] on input "*" at bounding box center [379, 90] width 17 height 7
type input "**"
click at [157, 117] on link "3. uzdevums" at bounding box center [163, 121] width 89 height 12
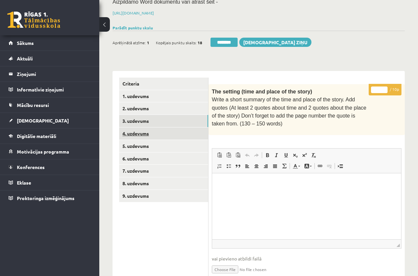
scroll to position [0, 0]
click at [165, 132] on link "4. uzdevums" at bounding box center [163, 134] width 89 height 12
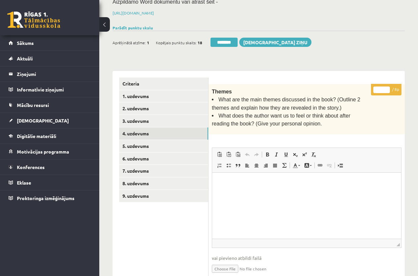
drag, startPoint x: 377, startPoint y: 89, endPoint x: 381, endPoint y: 88, distance: 4.3
click at [381, 88] on input "*" at bounding box center [381, 90] width 17 height 7
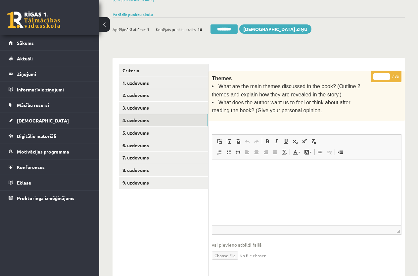
scroll to position [93, 0]
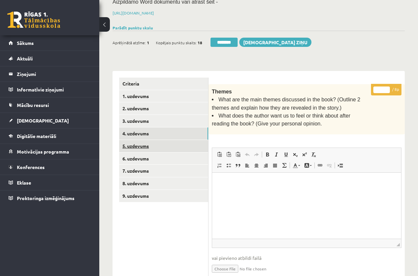
type input "*"
click at [172, 143] on link "5. uzdevums" at bounding box center [163, 146] width 89 height 12
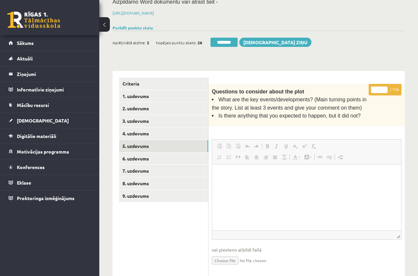
scroll to position [0, 0]
click at [374, 88] on input "*" at bounding box center [379, 90] width 17 height 7
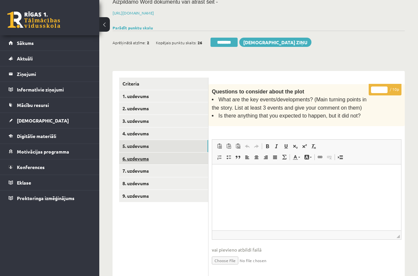
type input "**"
drag, startPoint x: 166, startPoint y: 155, endPoint x: 170, endPoint y: 157, distance: 4.6
click at [167, 155] on link "6. uzdevums" at bounding box center [163, 159] width 89 height 12
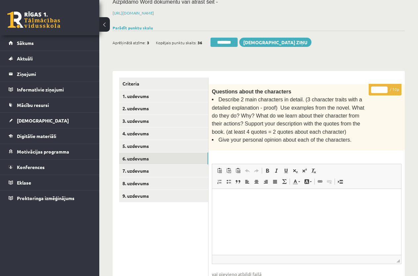
click at [373, 89] on input "*" at bounding box center [379, 90] width 17 height 7
type input "**"
click at [156, 170] on link "7. uzdevums" at bounding box center [163, 171] width 89 height 12
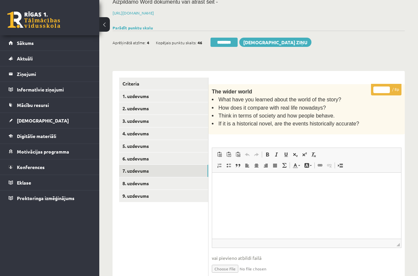
drag, startPoint x: 378, startPoint y: 86, endPoint x: 387, endPoint y: 87, distance: 9.3
click at [387, 87] on input "*" at bounding box center [381, 90] width 17 height 7
type input "*"
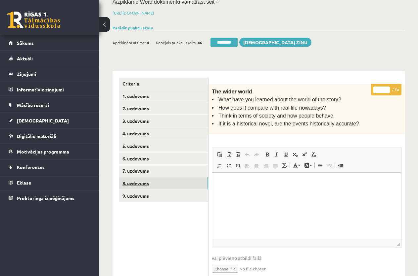
click at [149, 182] on link "8. uzdevums" at bounding box center [163, 184] width 89 height 12
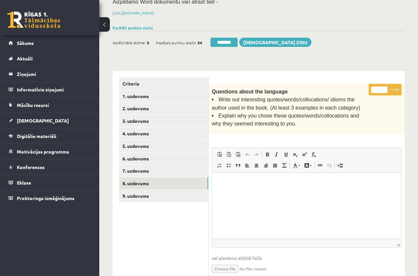
drag, startPoint x: 377, startPoint y: 88, endPoint x: 381, endPoint y: 90, distance: 4.9
click at [381, 89] on input "*" at bounding box center [379, 90] width 17 height 7
type input "**"
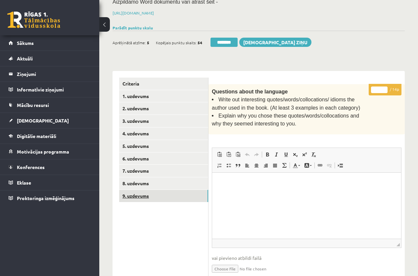
click at [165, 194] on link "9. uzdevums" at bounding box center [163, 196] width 89 height 12
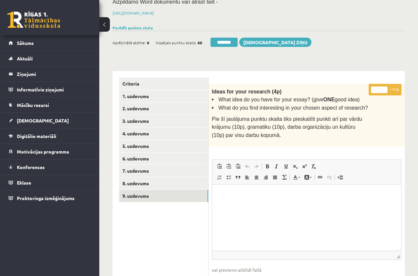
drag, startPoint x: 375, startPoint y: 88, endPoint x: 379, endPoint y: 88, distance: 4.6
click at [379, 88] on input "*" at bounding box center [379, 90] width 17 height 7
type input "**"
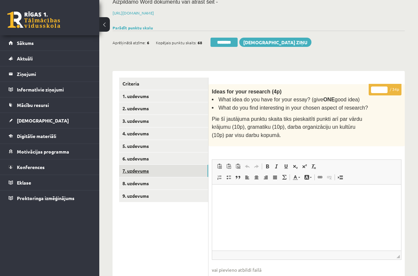
click at [140, 167] on link "7. uzdevums" at bounding box center [163, 171] width 89 height 12
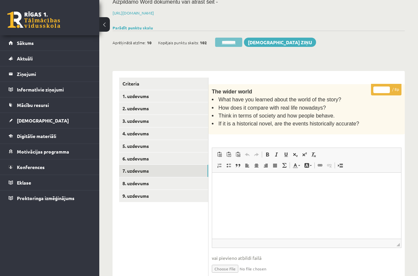
click at [236, 40] on input "********" at bounding box center [228, 42] width 27 height 9
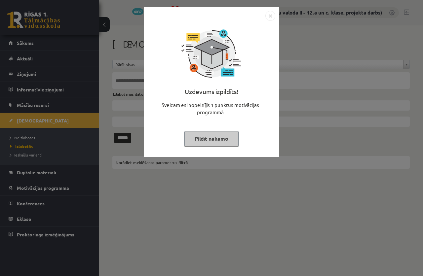
click at [219, 138] on button "Pildīt nākamo" at bounding box center [211, 138] width 54 height 15
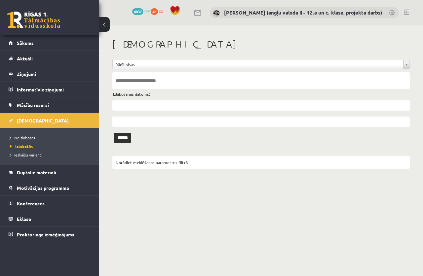
click at [28, 137] on span "Neizlabotās" at bounding box center [22, 137] width 25 height 5
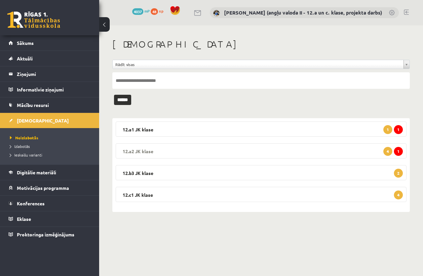
click at [266, 152] on legend "12.a2 JK klase 1 4" at bounding box center [261, 150] width 291 height 15
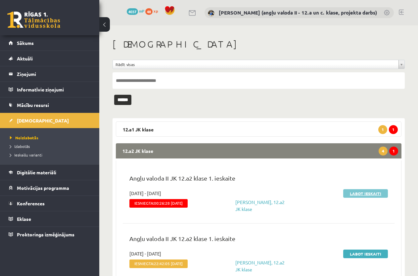
click at [367, 190] on link "Labot ieskaiti" at bounding box center [365, 193] width 45 height 9
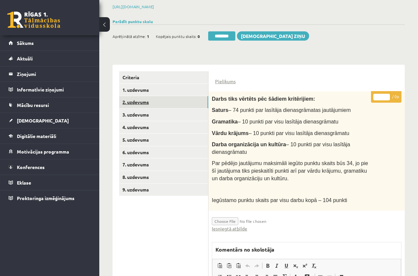
click at [134, 101] on link "2. uzdevums" at bounding box center [163, 102] width 89 height 12
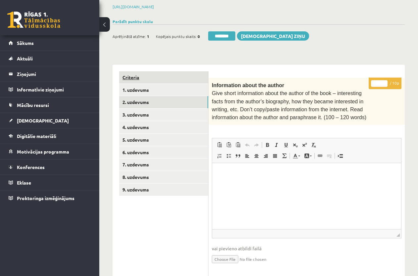
click at [135, 77] on link "Criteria" at bounding box center [163, 77] width 89 height 12
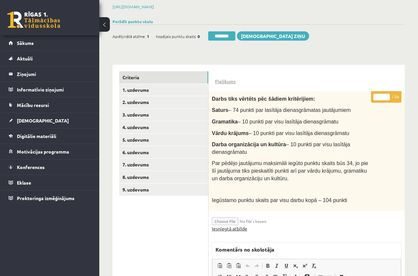
click at [235, 227] on link "Iesniegtā atbilde" at bounding box center [229, 228] width 35 height 7
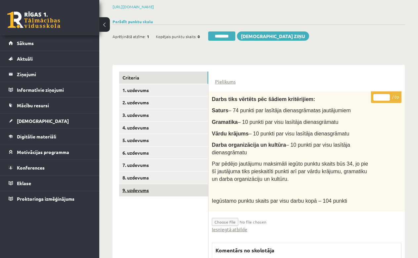
click at [154, 186] on link "9. uzdevums" at bounding box center [163, 190] width 89 height 12
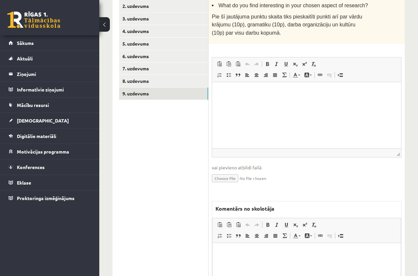
scroll to position [273, 0]
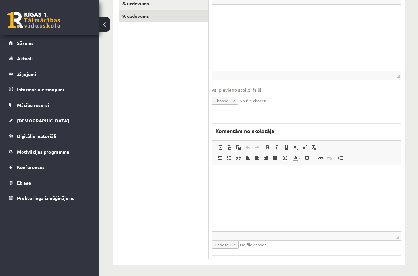
click at [238, 186] on html at bounding box center [306, 176] width 188 height 20
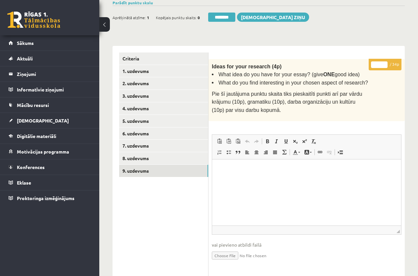
scroll to position [108, 0]
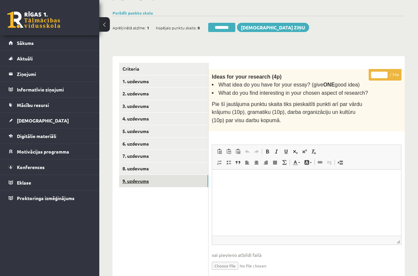
click at [162, 182] on link "9. uzdevums" at bounding box center [163, 181] width 89 height 12
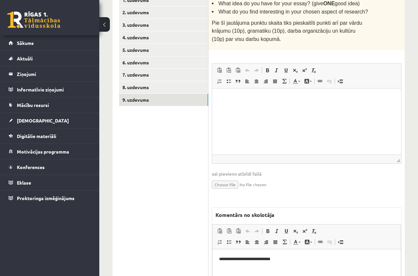
scroll to position [246, 0]
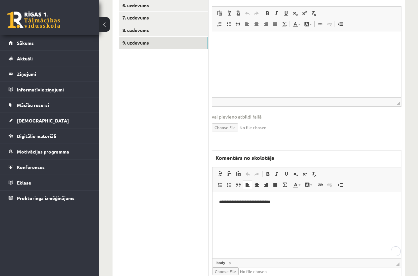
click at [286, 204] on p "**********" at bounding box center [306, 202] width 175 height 7
click at [272, 213] on p "**********" at bounding box center [306, 213] width 175 height 7
click at [364, 213] on p "**********" at bounding box center [306, 213] width 175 height 7
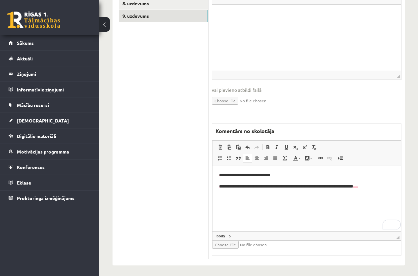
click at [300, 174] on p "**********" at bounding box center [306, 175] width 175 height 7
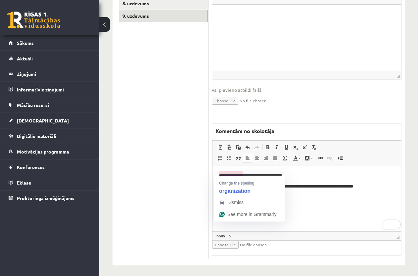
click at [219, 175] on html "**********" at bounding box center [306, 181] width 188 height 31
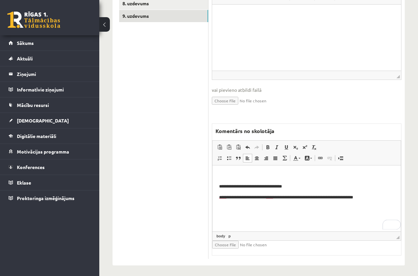
click at [222, 172] on p "To enrich screen reader interactions, please activate Accessibility in Grammarl…" at bounding box center [306, 175] width 175 height 7
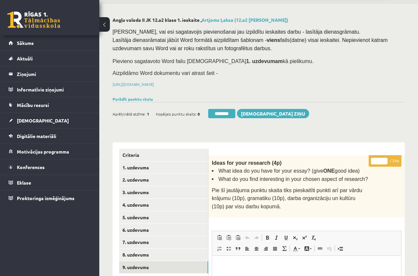
scroll to position [0, 0]
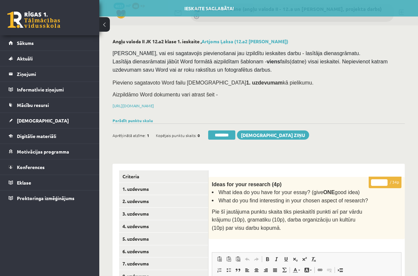
drag, startPoint x: 378, startPoint y: 180, endPoint x: 375, endPoint y: 179, distance: 3.4
click at [375, 180] on input "*" at bounding box center [379, 183] width 17 height 7
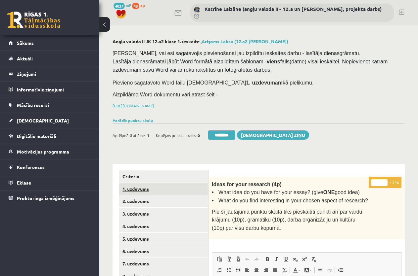
type input "**"
click at [158, 189] on link "1. uzdevums" at bounding box center [163, 189] width 89 height 12
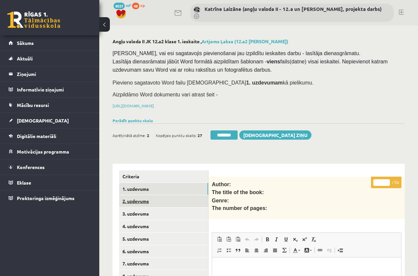
click at [162, 198] on link "2. uzdevums" at bounding box center [163, 201] width 89 height 12
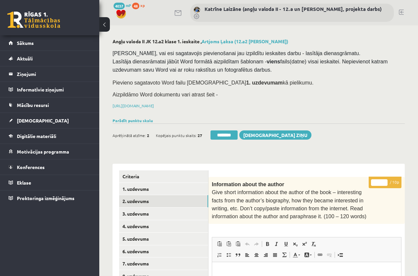
drag, startPoint x: 374, startPoint y: 181, endPoint x: 396, endPoint y: 181, distance: 21.8
click at [396, 181] on p "* / 10p" at bounding box center [384, 183] width 33 height 12
drag, startPoint x: 379, startPoint y: 182, endPoint x: 367, endPoint y: 180, distance: 11.8
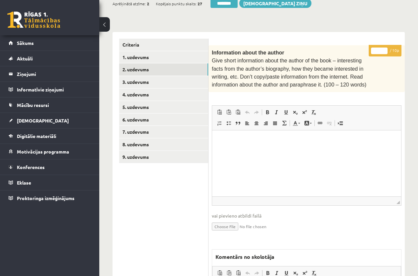
scroll to position [132, 0]
type input "*"
click at [145, 79] on link "3. uzdevums" at bounding box center [163, 82] width 89 height 12
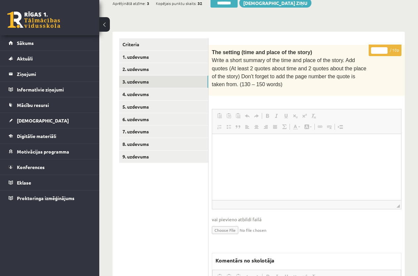
scroll to position [0, 0]
drag, startPoint x: 378, startPoint y: 49, endPoint x: 370, endPoint y: 48, distance: 8.3
click at [370, 48] on p "* / 10p" at bounding box center [384, 51] width 33 height 12
type input "*"
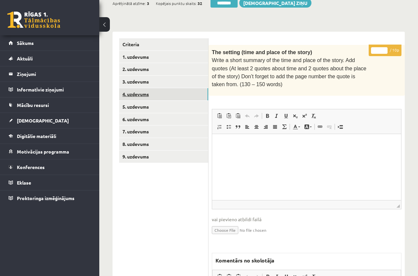
click at [147, 92] on link "4. uzdevums" at bounding box center [163, 94] width 89 height 12
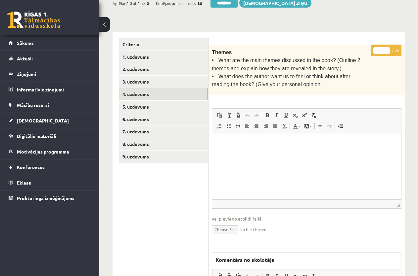
drag, startPoint x: 379, startPoint y: 49, endPoint x: 369, endPoint y: 48, distance: 10.0
click at [369, 48] on div "* / 8p Themes What are the main themes discussed in the book? (Outline 2 themes…" at bounding box center [306, 216] width 196 height 343
type input "*"
click at [135, 106] on link "5. uzdevums" at bounding box center [163, 107] width 89 height 12
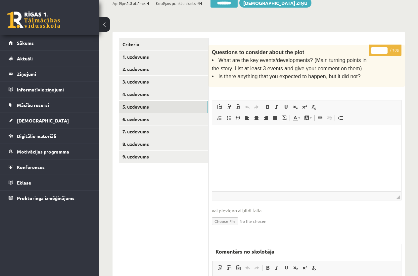
drag, startPoint x: 381, startPoint y: 49, endPoint x: 364, endPoint y: 47, distance: 17.0
click at [364, 47] on div "* / 10p Questions to consider about the plot What are the key events/developmen…" at bounding box center [306, 212] width 196 height 335
type input "*"
click at [153, 118] on link "6. uzdevums" at bounding box center [163, 119] width 89 height 12
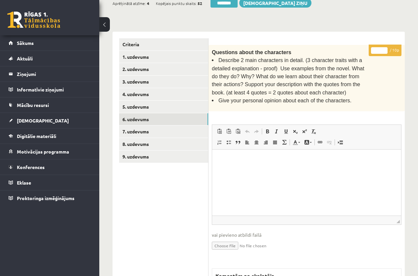
drag, startPoint x: 378, startPoint y: 50, endPoint x: 373, endPoint y: 50, distance: 5.0
click at [373, 50] on input "*" at bounding box center [379, 50] width 17 height 7
type input "*"
click at [142, 127] on link "7. uzdevums" at bounding box center [163, 132] width 89 height 12
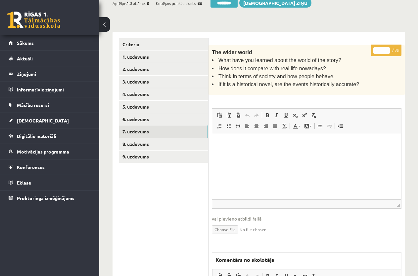
drag, startPoint x: 380, startPoint y: 48, endPoint x: 369, endPoint y: 48, distance: 11.2
click at [369, 48] on div "* / 8p The wider world What have you learned about the world of the story? How …" at bounding box center [306, 216] width 196 height 343
type input "*"
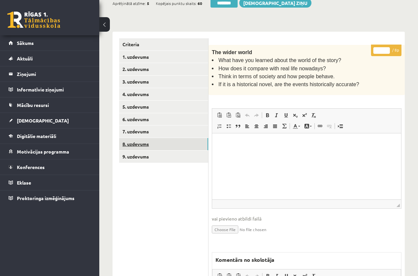
click at [152, 144] on link "8. uzdevums" at bounding box center [163, 144] width 89 height 12
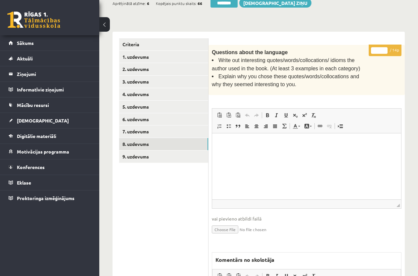
drag, startPoint x: 381, startPoint y: 49, endPoint x: 370, endPoint y: 49, distance: 10.9
click at [370, 49] on p "* / 14p" at bounding box center [384, 51] width 33 height 12
type input "*"
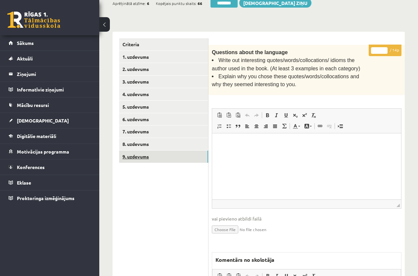
click at [139, 156] on link "9. uzdevums" at bounding box center [163, 157] width 89 height 12
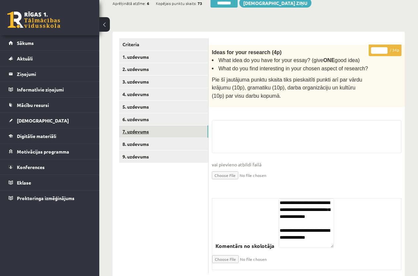
click at [139, 126] on link "7. uzdevums" at bounding box center [163, 132] width 89 height 12
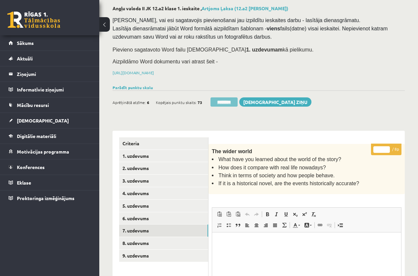
click at [223, 100] on input "********" at bounding box center [223, 102] width 27 height 9
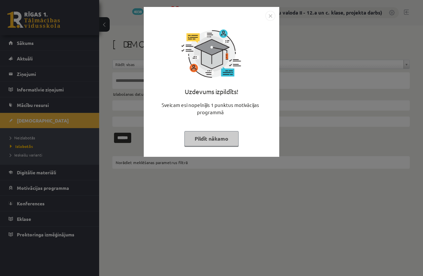
drag, startPoint x: 196, startPoint y: 139, endPoint x: 185, endPoint y: 139, distance: 10.6
click at [190, 139] on button "Pildīt nākamo" at bounding box center [211, 138] width 54 height 15
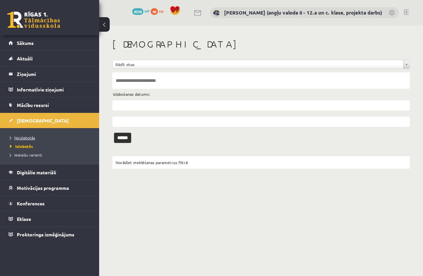
click at [30, 137] on span "Neizlabotās" at bounding box center [22, 137] width 25 height 5
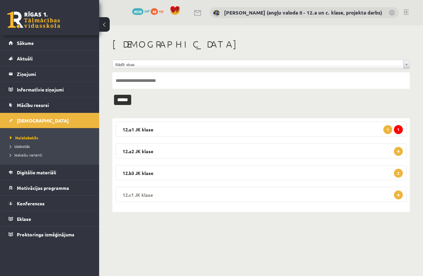
click at [343, 194] on legend "12.c1 JK klase 4" at bounding box center [261, 194] width 291 height 15
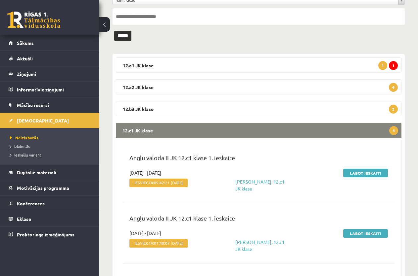
scroll to position [66, 0]
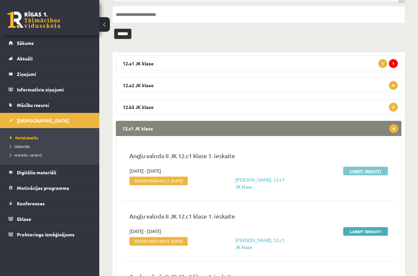
click at [378, 172] on link "Labot ieskaiti" at bounding box center [365, 171] width 45 height 9
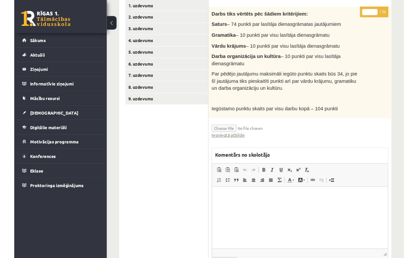
scroll to position [198, 0]
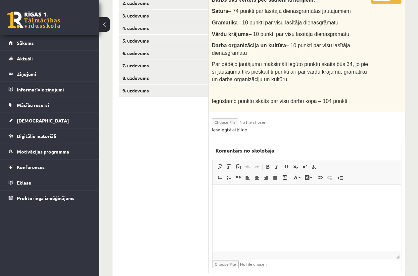
click at [218, 128] on link "Iesniegtā atbilde" at bounding box center [229, 129] width 35 height 7
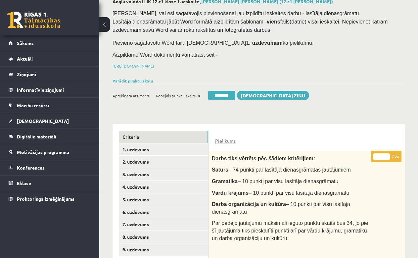
scroll to position [33, 0]
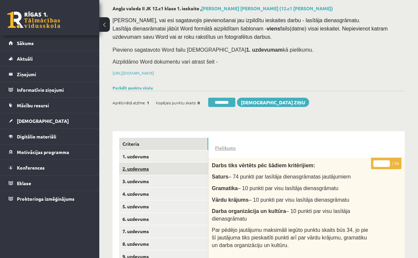
click at [145, 165] on link "2. uzdevums" at bounding box center [163, 168] width 89 height 12
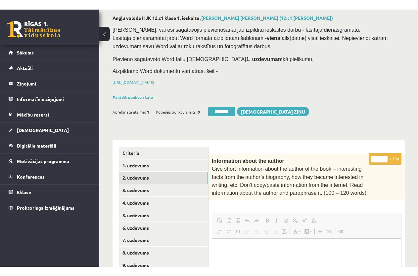
scroll to position [0, 0]
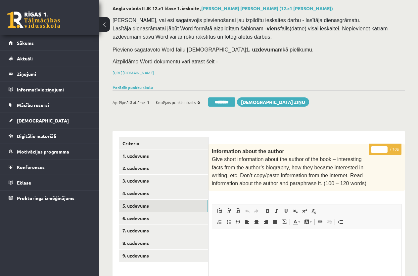
click at [139, 205] on link "5. uzdevums" at bounding box center [163, 206] width 89 height 12
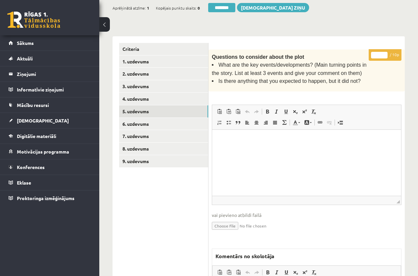
scroll to position [254, 0]
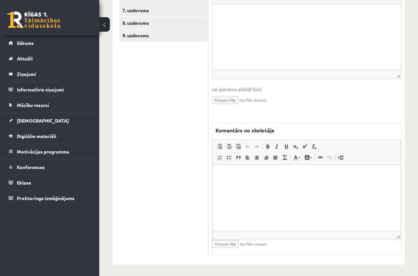
click at [244, 185] on html at bounding box center [306, 175] width 188 height 20
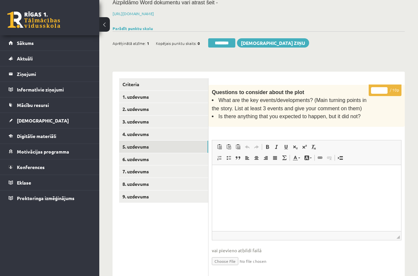
scroll to position [88, 0]
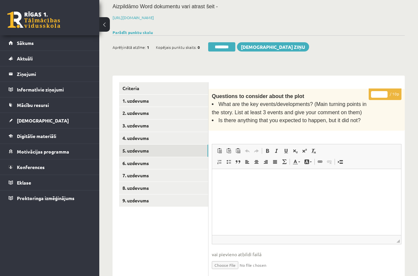
drag, startPoint x: 379, startPoint y: 92, endPoint x: 369, endPoint y: 92, distance: 9.3
click at [369, 92] on p "* / 10p" at bounding box center [384, 95] width 33 height 12
type input "*"
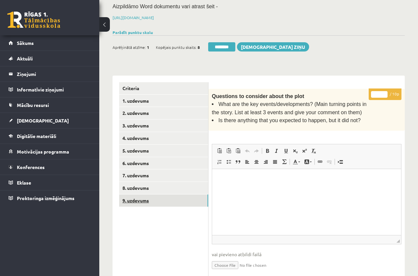
click at [141, 197] on link "9. uzdevums" at bounding box center [163, 201] width 89 height 12
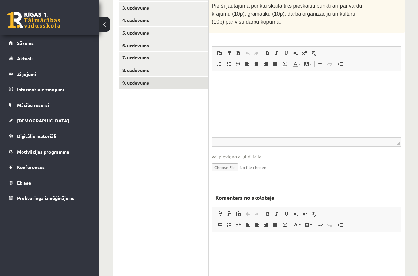
scroll to position [273, 0]
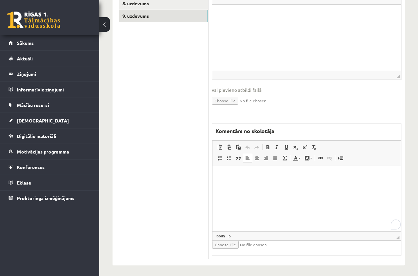
click at [240, 184] on html at bounding box center [306, 176] width 188 height 20
drag, startPoint x: 219, startPoint y: 187, endPoint x: 295, endPoint y: 183, distance: 76.5
click at [295, 183] on html "**********" at bounding box center [306, 181] width 188 height 31
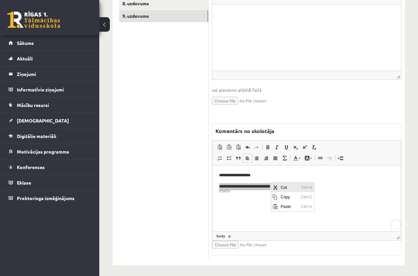
scroll to position [0, 0]
click at [284, 196] on span "Copy" at bounding box center [289, 197] width 20 height 10
copy p "**********"
click at [282, 186] on p "**********" at bounding box center [306, 186] width 175 height 7
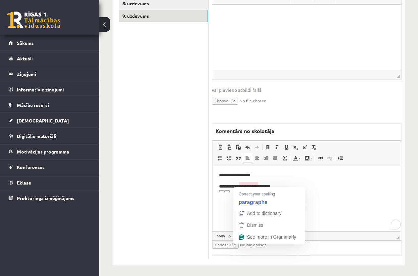
click at [240, 188] on p "**********" at bounding box center [306, 186] width 175 height 7
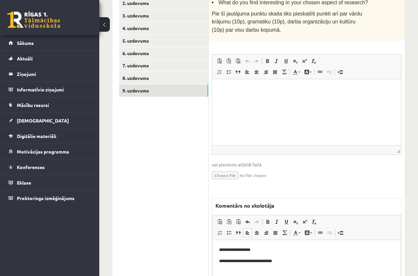
scroll to position [75, 0]
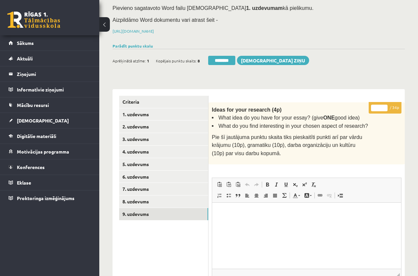
drag, startPoint x: 374, startPoint y: 105, endPoint x: 381, endPoint y: 105, distance: 7.9
click at [381, 105] on input "*" at bounding box center [379, 108] width 17 height 7
type input "**"
click at [144, 201] on link "8. uzdevums" at bounding box center [163, 202] width 89 height 12
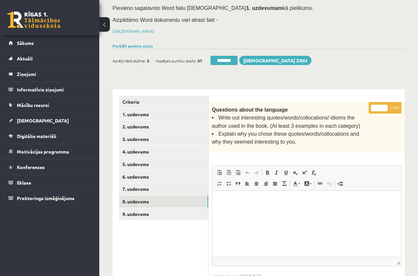
scroll to position [0, 0]
drag, startPoint x: 374, startPoint y: 106, endPoint x: 381, endPoint y: 106, distance: 6.6
click at [381, 106] on input "*" at bounding box center [379, 108] width 17 height 7
type input "**"
click at [153, 189] on link "7. uzdevums" at bounding box center [163, 189] width 89 height 12
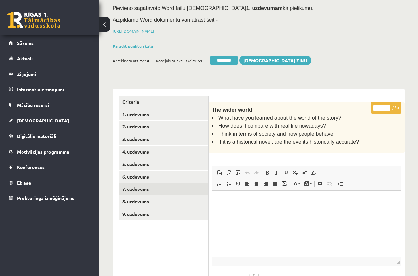
drag, startPoint x: 382, startPoint y: 106, endPoint x: 364, endPoint y: 106, distance: 18.2
click at [364, 106] on div "* / 8p The wider world What have you learned about the world of the story? How …" at bounding box center [306, 273] width 196 height 343
type input "*"
click at [153, 175] on link "6. uzdevums" at bounding box center [163, 177] width 89 height 12
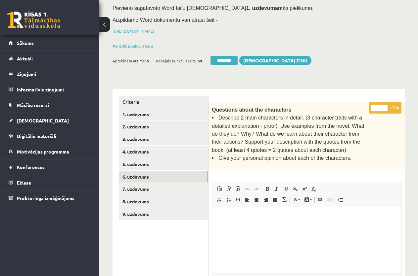
click at [375, 107] on input "*" at bounding box center [379, 108] width 17 height 7
type input "**"
click at [170, 163] on link "5. uzdevums" at bounding box center [163, 164] width 89 height 12
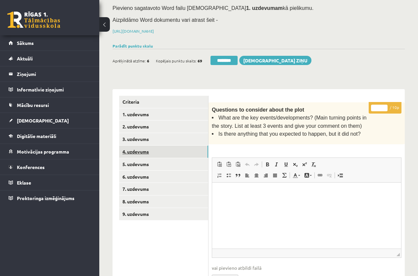
click at [159, 150] on link "4. uzdevums" at bounding box center [163, 152] width 89 height 12
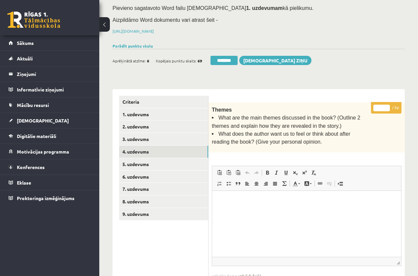
drag, startPoint x: 379, startPoint y: 106, endPoint x: 382, endPoint y: 105, distance: 3.8
click at [382, 105] on input "*" at bounding box center [381, 108] width 17 height 7
type input "*"
click at [146, 137] on link "3. uzdevums" at bounding box center [163, 139] width 89 height 12
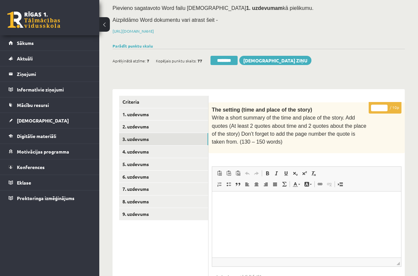
click at [377, 107] on input "*" at bounding box center [379, 108] width 17 height 7
type input "**"
click at [168, 126] on link "2. uzdevums" at bounding box center [163, 127] width 89 height 12
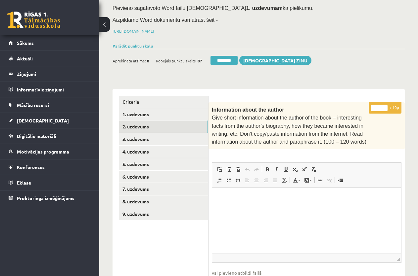
click at [373, 108] on input "*" at bounding box center [379, 108] width 17 height 7
type input "**"
click at [144, 136] on link "3. uzdevums" at bounding box center [163, 139] width 89 height 12
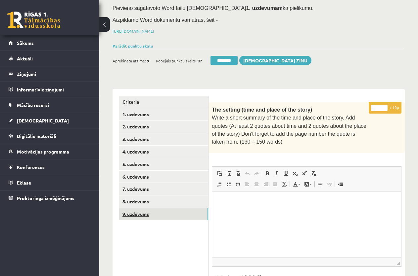
click at [146, 210] on link "9. uzdevums" at bounding box center [163, 214] width 89 height 12
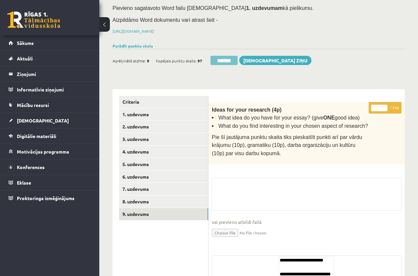
click at [232, 58] on input "********" at bounding box center [223, 60] width 27 height 9
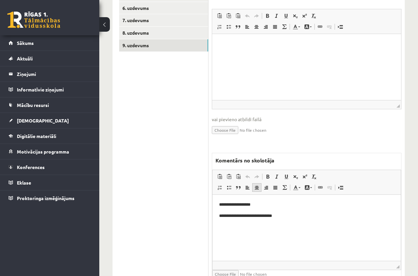
scroll to position [273, 0]
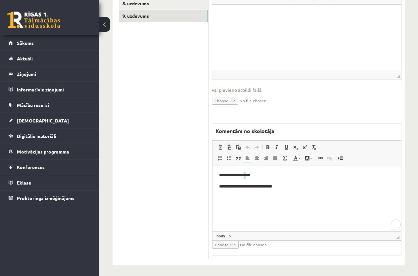
click at [246, 174] on p "**********" at bounding box center [306, 175] width 175 height 7
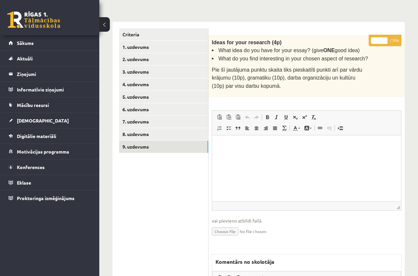
scroll to position [141, 0]
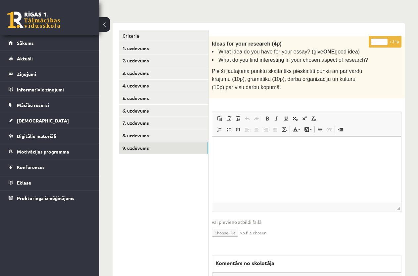
type input "**"
click at [383, 39] on input "**" at bounding box center [379, 42] width 17 height 7
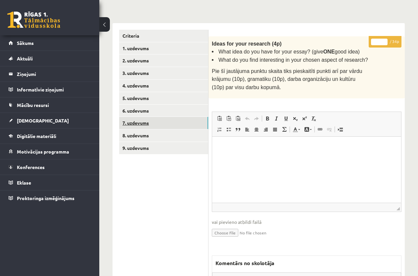
click at [150, 122] on link "7. uzdevums" at bounding box center [163, 123] width 89 height 12
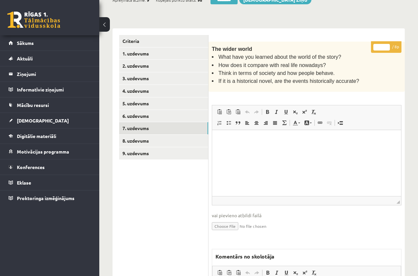
scroll to position [261, 0]
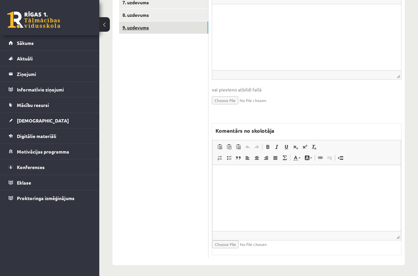
click at [146, 24] on link "9. uzdevums" at bounding box center [163, 27] width 89 height 12
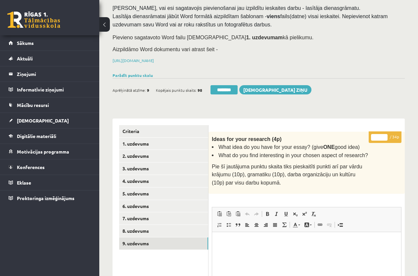
scroll to position [9, 0]
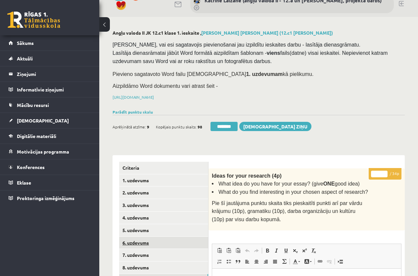
click at [144, 241] on link "6. uzdevums" at bounding box center [163, 243] width 89 height 12
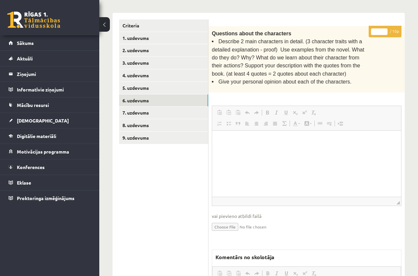
scroll to position [0, 0]
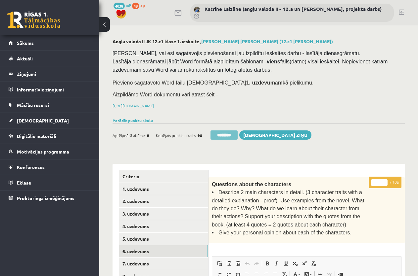
click at [231, 133] on input "********" at bounding box center [223, 135] width 27 height 9
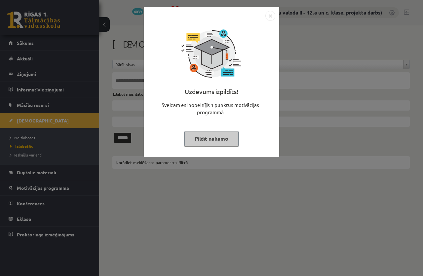
click at [216, 138] on button "Pildīt nākamo" at bounding box center [211, 138] width 54 height 15
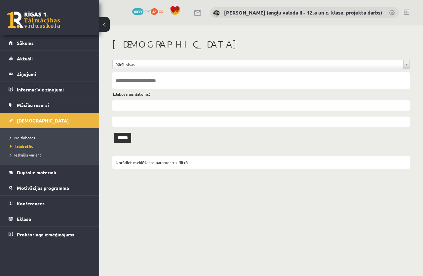
click at [30, 138] on span "Neizlabotās" at bounding box center [22, 137] width 25 height 5
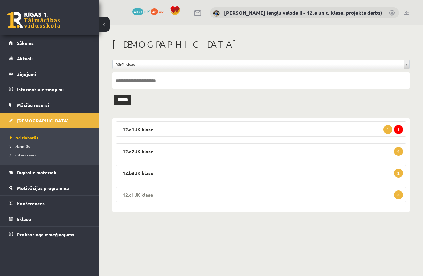
click at [309, 193] on legend "12.c1 JK klase 3" at bounding box center [261, 194] width 291 height 15
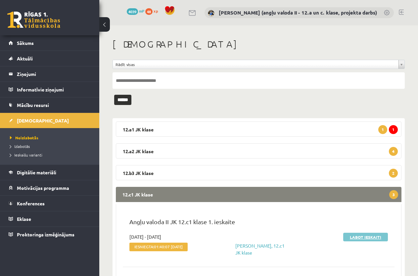
click at [363, 235] on link "Labot ieskaiti" at bounding box center [365, 237] width 45 height 9
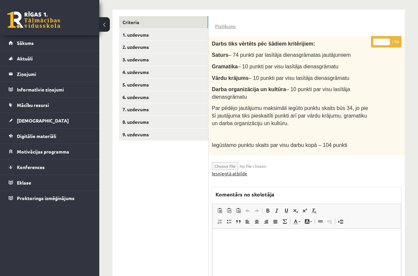
click at [243, 173] on link "Iesniegtā atbilde" at bounding box center [229, 173] width 35 height 7
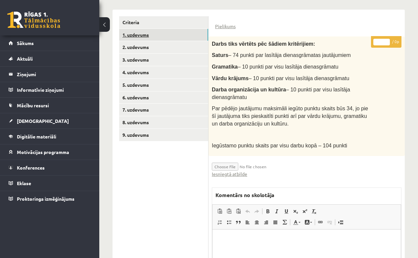
click at [126, 33] on link "1. uzdevums" at bounding box center [163, 35] width 89 height 12
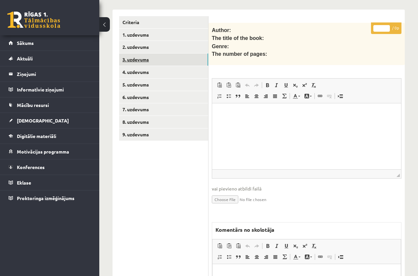
click at [132, 59] on link "3. uzdevums" at bounding box center [163, 60] width 89 height 12
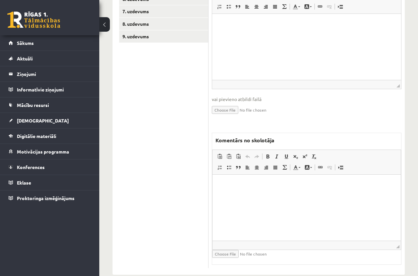
scroll to position [262, 0]
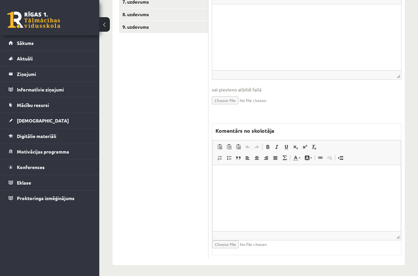
click at [229, 183] on html at bounding box center [306, 175] width 188 height 20
drag, startPoint x: 230, startPoint y: 183, endPoint x: 232, endPoint y: 188, distance: 5.6
click at [233, 185] on html at bounding box center [306, 175] width 188 height 20
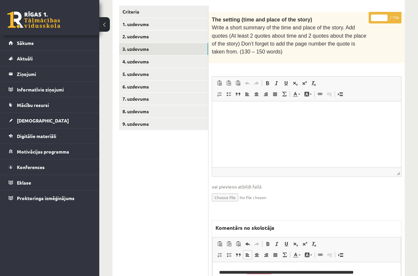
scroll to position [31, 0]
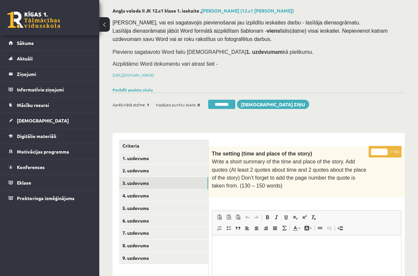
drag, startPoint x: 380, startPoint y: 149, endPoint x: 370, endPoint y: 148, distance: 10.7
click at [370, 148] on p "* / 10p" at bounding box center [384, 152] width 33 height 12
type input "*"
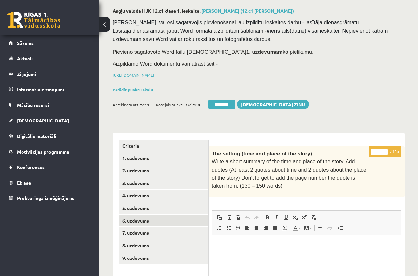
click at [133, 221] on link "6. uzdevums" at bounding box center [163, 221] width 89 height 12
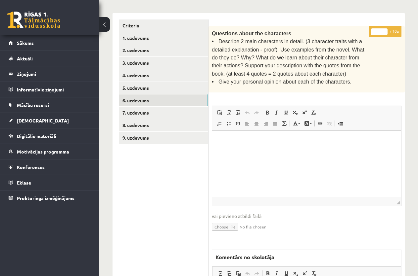
scroll to position [277, 0]
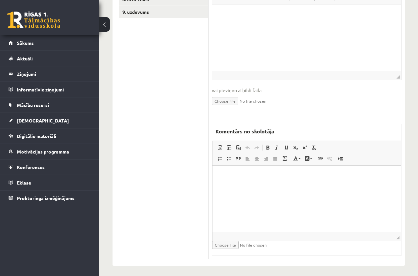
click at [246, 181] on html at bounding box center [306, 176] width 188 height 20
drag, startPoint x: 246, startPoint y: 181, endPoint x: 248, endPoint y: 193, distance: 12.5
click at [248, 186] on html at bounding box center [306, 176] width 188 height 20
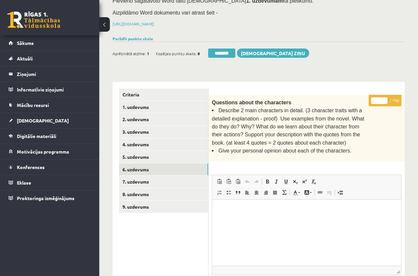
scroll to position [79, 0]
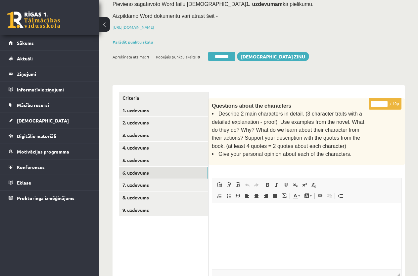
drag, startPoint x: 378, startPoint y: 103, endPoint x: 371, endPoint y: 103, distance: 6.6
click at [371, 101] on input "*" at bounding box center [379, 104] width 17 height 7
type input "*"
click at [145, 184] on link "7. uzdevums" at bounding box center [163, 185] width 89 height 12
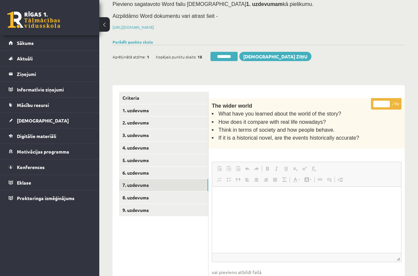
scroll to position [0, 0]
drag, startPoint x: 382, startPoint y: 102, endPoint x: 375, endPoint y: 100, distance: 7.1
click at [375, 101] on input "*" at bounding box center [381, 104] width 17 height 7
type input "*"
click at [146, 196] on link "8. uzdevums" at bounding box center [163, 198] width 89 height 12
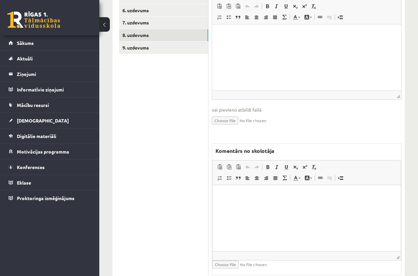
scroll to position [261, 0]
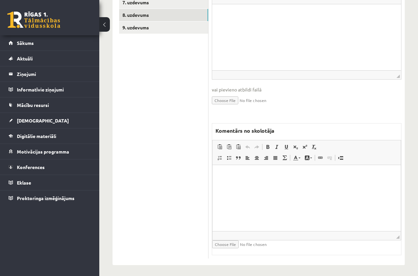
click at [231, 180] on html at bounding box center [306, 175] width 188 height 20
drag, startPoint x: 231, startPoint y: 181, endPoint x: 247, endPoint y: 202, distance: 26.4
click at [247, 185] on html at bounding box center [306, 175] width 188 height 20
paste body "To enrich screen reader interactions, please activate Accessibility in Grammarl…"
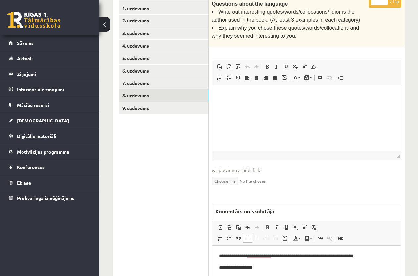
scroll to position [96, 0]
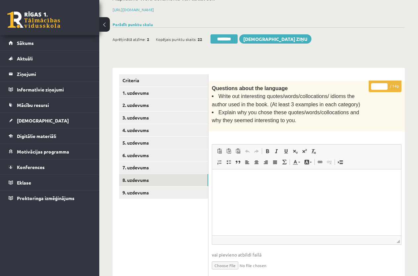
drag, startPoint x: 380, startPoint y: 85, endPoint x: 372, endPoint y: 85, distance: 8.6
click at [372, 85] on input "*" at bounding box center [379, 86] width 17 height 7
type input "*"
click at [152, 187] on link "9. uzdevums" at bounding box center [163, 193] width 89 height 12
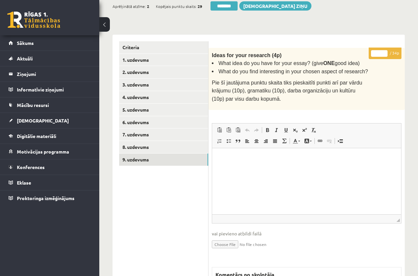
scroll to position [0, 0]
click at [146, 156] on link "9. uzdevums" at bounding box center [163, 160] width 89 height 12
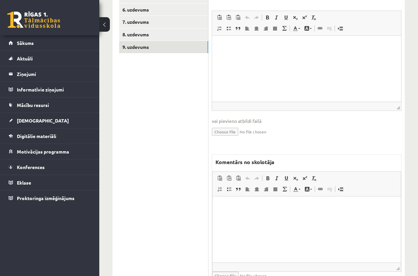
scroll to position [273, 0]
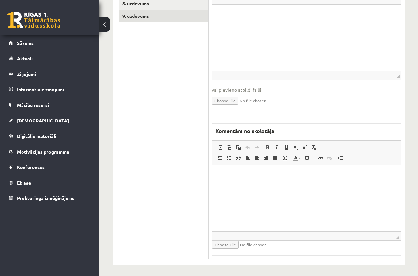
click at [243, 180] on html at bounding box center [306, 176] width 188 height 20
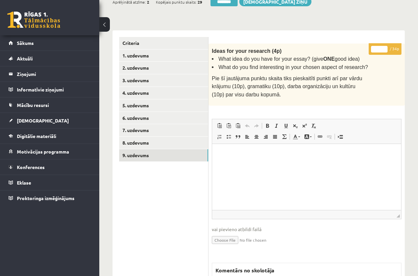
scroll to position [42, 0]
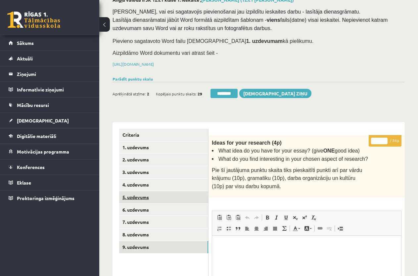
click at [141, 196] on link "5. uzdevums" at bounding box center [163, 197] width 89 height 12
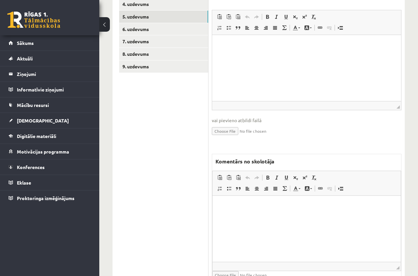
scroll to position [254, 0]
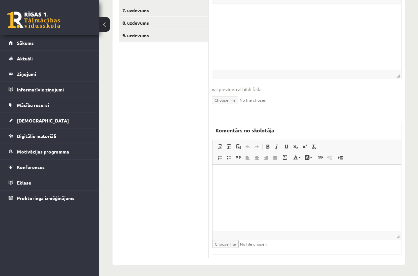
click at [241, 179] on html at bounding box center [306, 175] width 188 height 20
drag, startPoint x: 209, startPoint y: 171, endPoint x: 205, endPoint y: 171, distance: 3.7
click at [212, 171] on html "***" at bounding box center [306, 180] width 188 height 31
click at [140, 35] on link "9. uzdevums" at bounding box center [163, 35] width 89 height 12
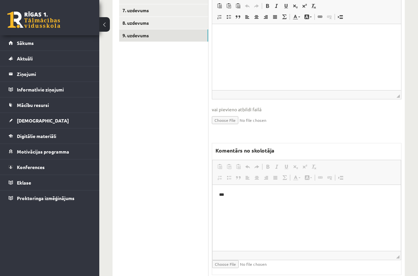
scroll to position [0, 0]
click at [236, 195] on p "***" at bounding box center [306, 195] width 175 height 7
drag, startPoint x: 251, startPoint y: 205, endPoint x: 208, endPoint y: 204, distance: 42.7
click at [212, 204] on html "**********" at bounding box center [306, 206] width 188 height 42
click at [296, 164] on span at bounding box center [295, 166] width 5 height 5
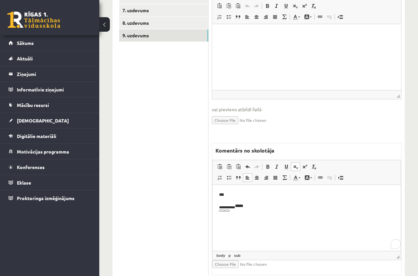
click at [277, 215] on p "To enrich screen reader interactions, please activate Accessibility in Grammarl…" at bounding box center [306, 218] width 175 height 7
click at [235, 208] on sub "**********" at bounding box center [227, 207] width 16 height 3
click at [315, 164] on span at bounding box center [313, 166] width 5 height 5
click at [305, 164] on span at bounding box center [304, 166] width 5 height 5
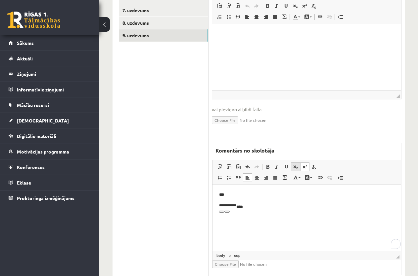
click at [293, 164] on span at bounding box center [295, 166] width 5 height 5
click at [306, 177] on span at bounding box center [306, 177] width 5 height 5
click at [291, 194] on p "***" at bounding box center [306, 195] width 175 height 7
drag, startPoint x: 241, startPoint y: 205, endPoint x: 422, endPoint y: 387, distance: 257.1
click at [212, 205] on html "**********" at bounding box center [306, 206] width 188 height 43
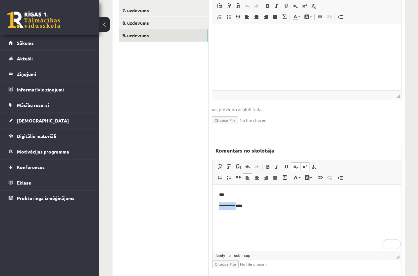
drag, startPoint x: 236, startPoint y: 207, endPoint x: 219, endPoint y: 206, distance: 17.2
click at [219, 206] on html "**********" at bounding box center [306, 206] width 188 height 43
click at [295, 164] on span at bounding box center [295, 166] width 5 height 5
click at [305, 164] on span at bounding box center [304, 166] width 5 height 5
click at [273, 201] on body "**********" at bounding box center [306, 206] width 175 height 29
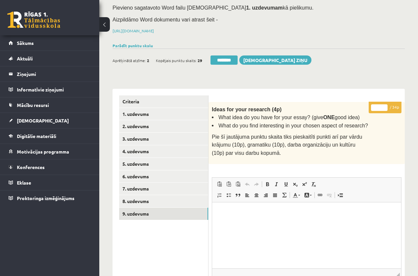
scroll to position [55, 0]
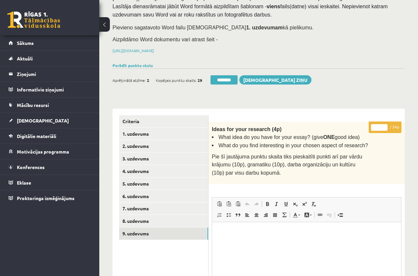
drag, startPoint x: 378, startPoint y: 127, endPoint x: 367, endPoint y: 127, distance: 10.2
type input "**"
click at [143, 219] on link "8. uzdevums" at bounding box center [163, 221] width 89 height 12
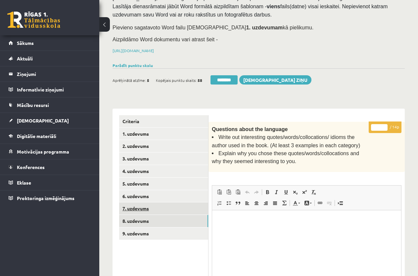
scroll to position [0, 0]
click at [140, 206] on link "7. uzdevums" at bounding box center [163, 209] width 89 height 12
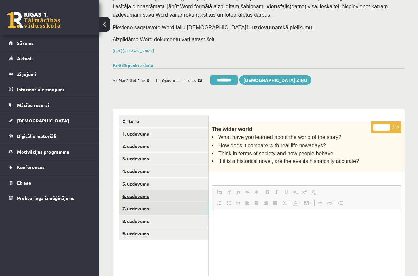
click at [140, 195] on link "6. uzdevums" at bounding box center [163, 196] width 89 height 12
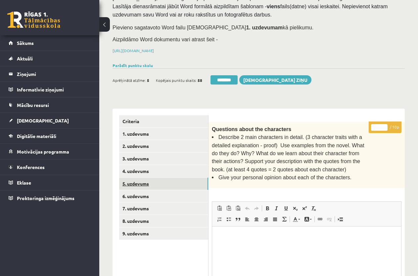
click at [144, 183] on link "5. uzdevums" at bounding box center [163, 184] width 89 height 12
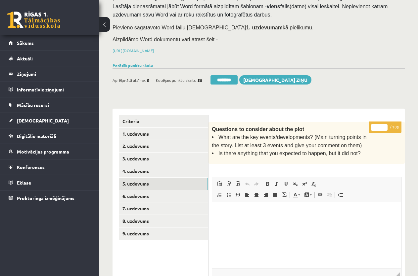
click at [375, 126] on input "*" at bounding box center [379, 127] width 17 height 7
type input "**"
click at [158, 170] on link "4. uzdevums" at bounding box center [163, 171] width 89 height 12
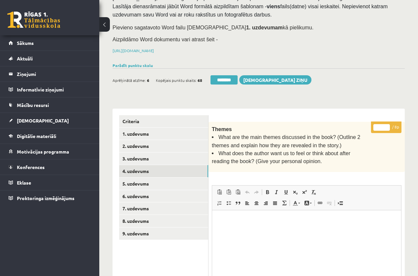
click at [381, 126] on input "*" at bounding box center [381, 127] width 17 height 7
type input "*"
click at [141, 157] on link "3. uzdevums" at bounding box center [163, 159] width 89 height 12
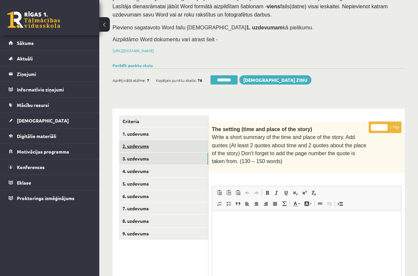
click at [149, 145] on link "2. uzdevums" at bounding box center [163, 146] width 89 height 12
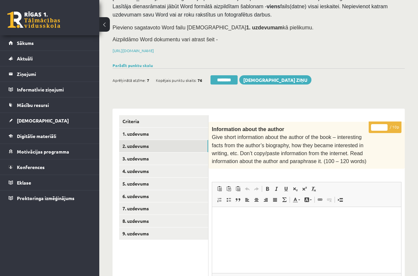
click at [375, 127] on input "*" at bounding box center [379, 127] width 17 height 7
type input "**"
click at [164, 131] on link "1. uzdevums" at bounding box center [163, 134] width 89 height 12
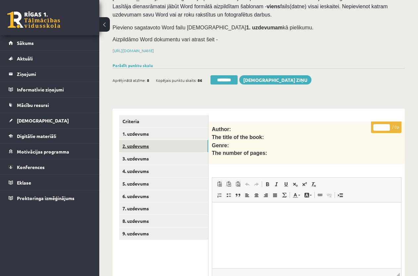
click at [135, 143] on link "2. uzdevums" at bounding box center [163, 146] width 89 height 12
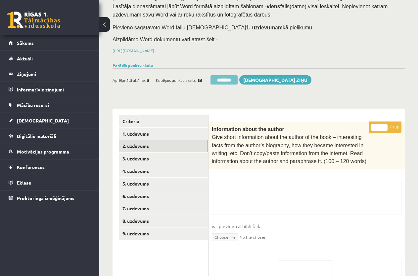
click at [227, 77] on input "********" at bounding box center [223, 79] width 27 height 9
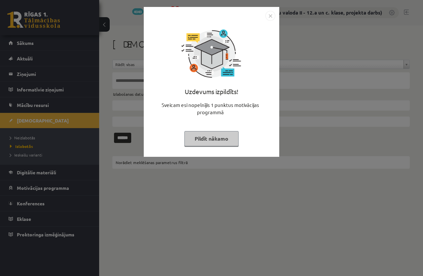
click at [220, 139] on button "Pildīt nākamo" at bounding box center [211, 138] width 54 height 15
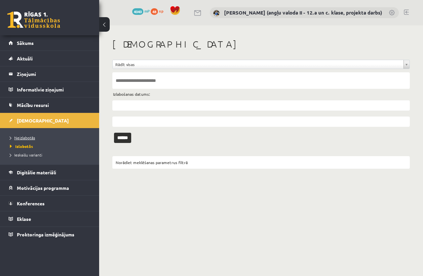
click at [28, 136] on span "Neizlabotās" at bounding box center [22, 137] width 25 height 5
